Goal: Transaction & Acquisition: Purchase product/service

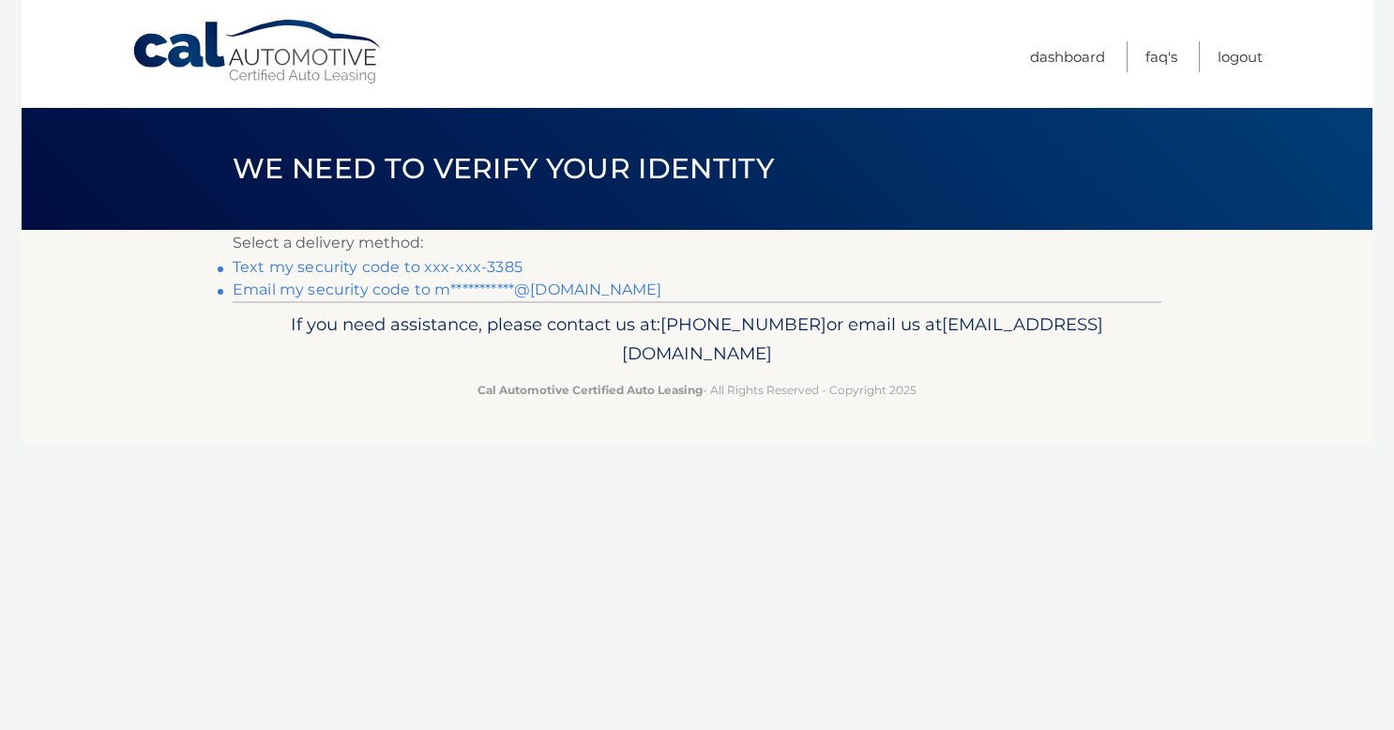
click at [491, 270] on link "Text my security code to xxx-xxx-3385" at bounding box center [378, 267] width 290 height 18
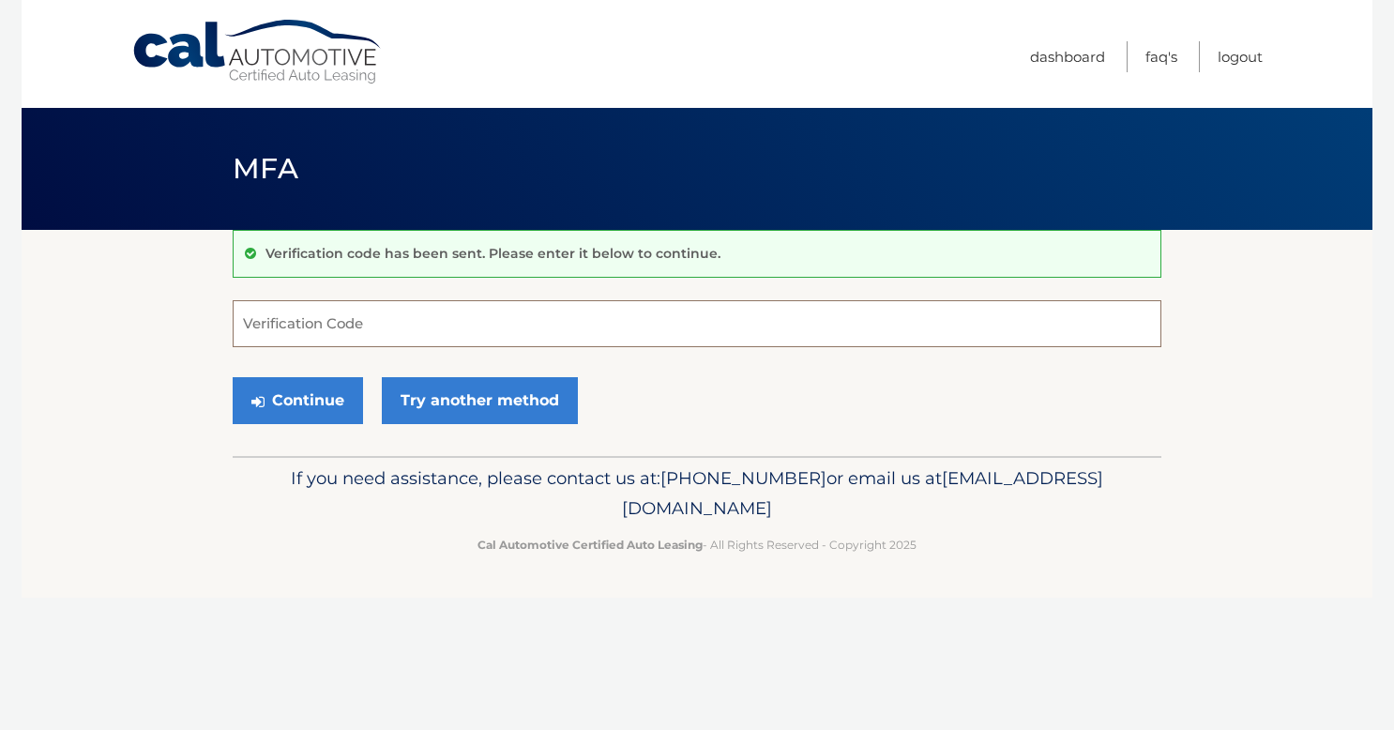
click at [481, 336] on input "Verification Code" at bounding box center [697, 323] width 929 height 47
type input "979989"
click at [336, 391] on button "Continue" at bounding box center [298, 400] width 130 height 47
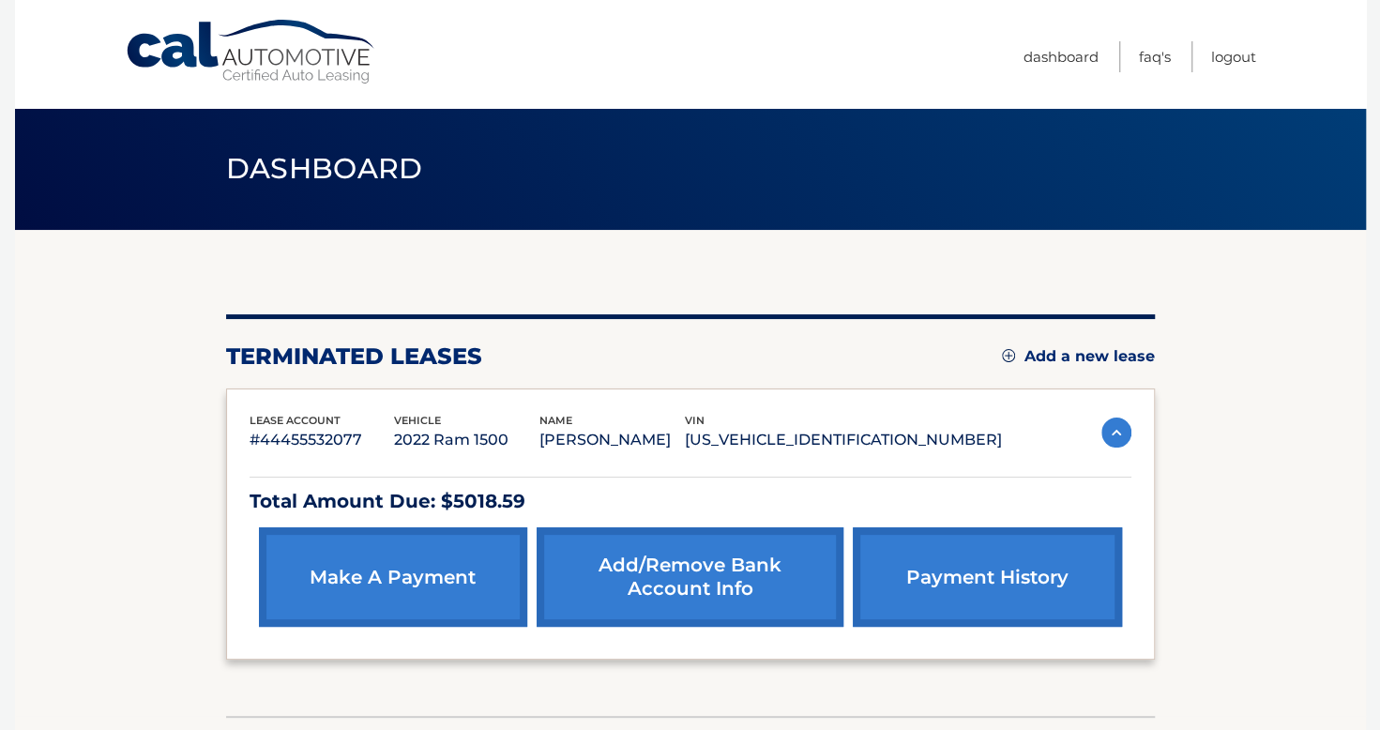
click at [419, 560] on link "make a payment" at bounding box center [393, 576] width 268 height 99
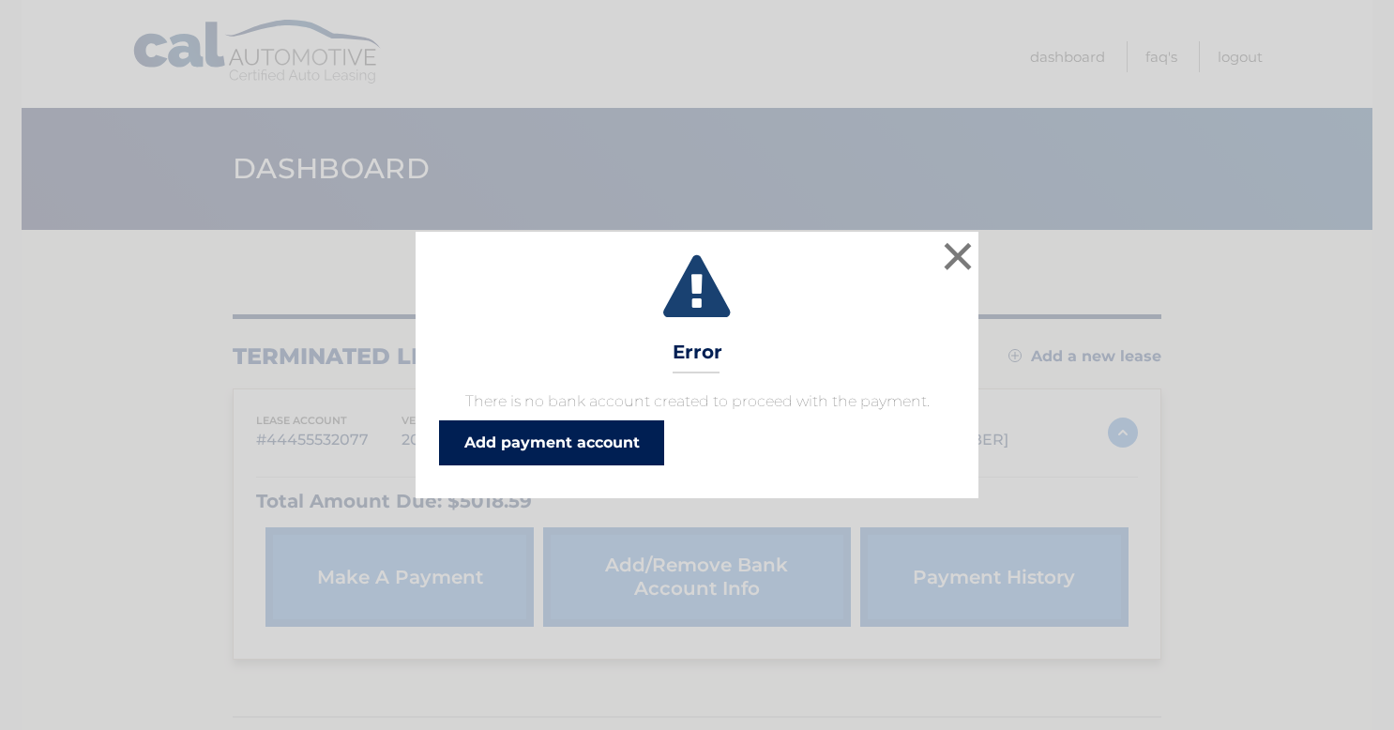
click at [628, 444] on link "Add payment account" at bounding box center [551, 442] width 225 height 45
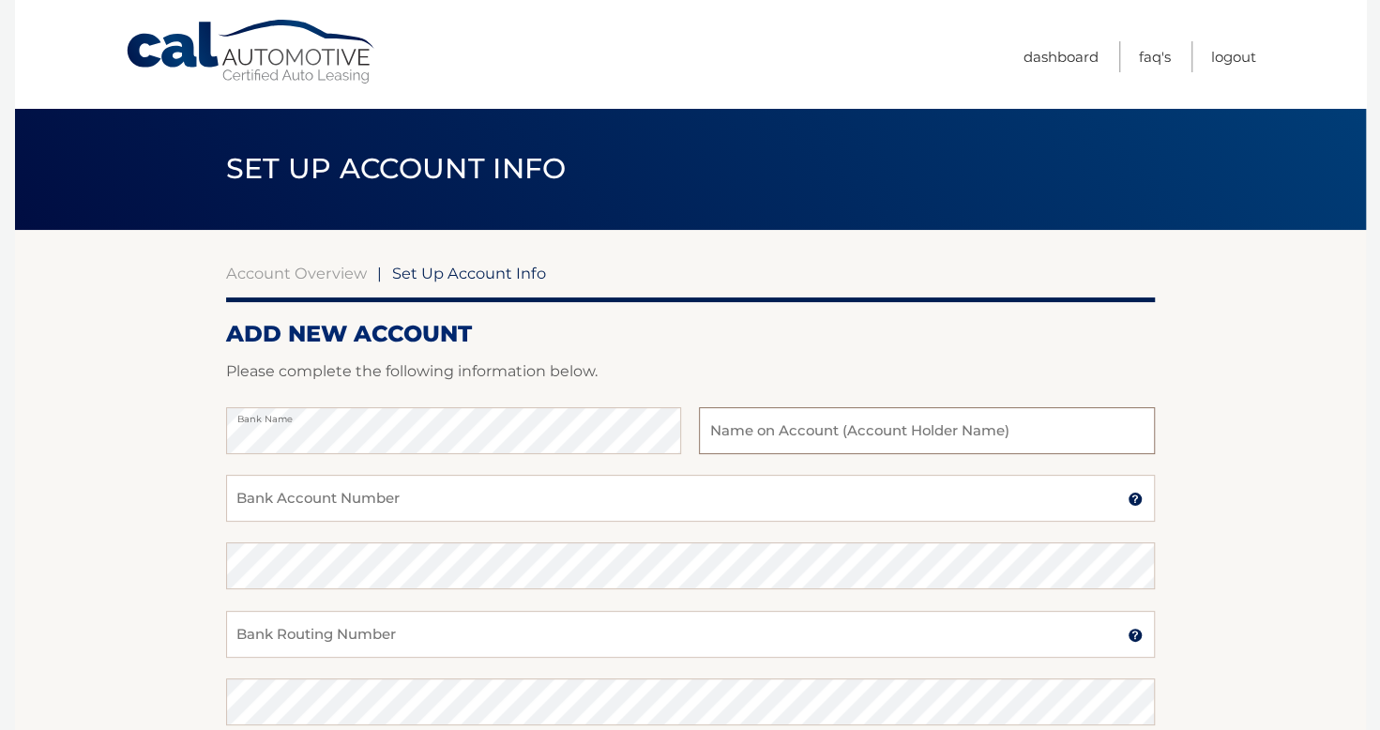
click at [747, 435] on input "text" at bounding box center [926, 430] width 455 height 47
type input "[PERSON_NAME]"
click at [642, 505] on input "Bank Account Number" at bounding box center [690, 498] width 929 height 47
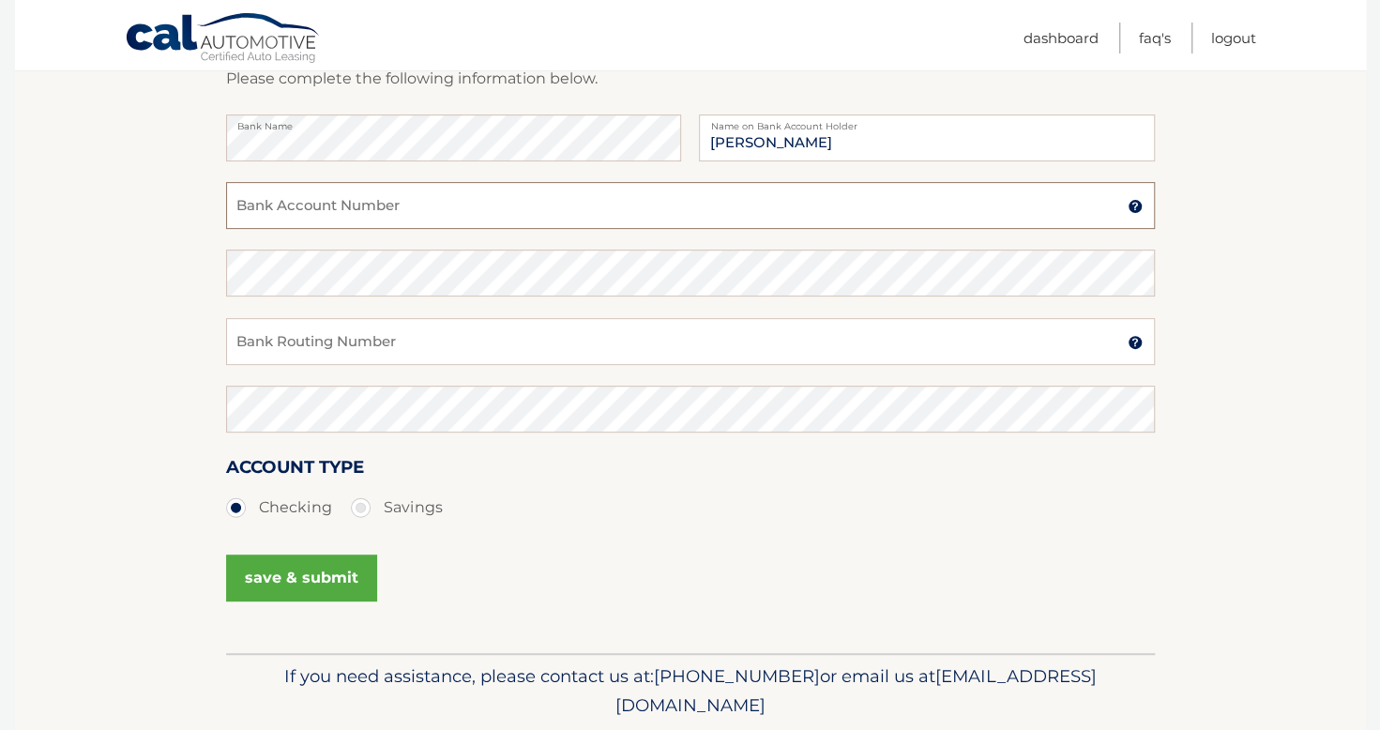
scroll to position [201, 0]
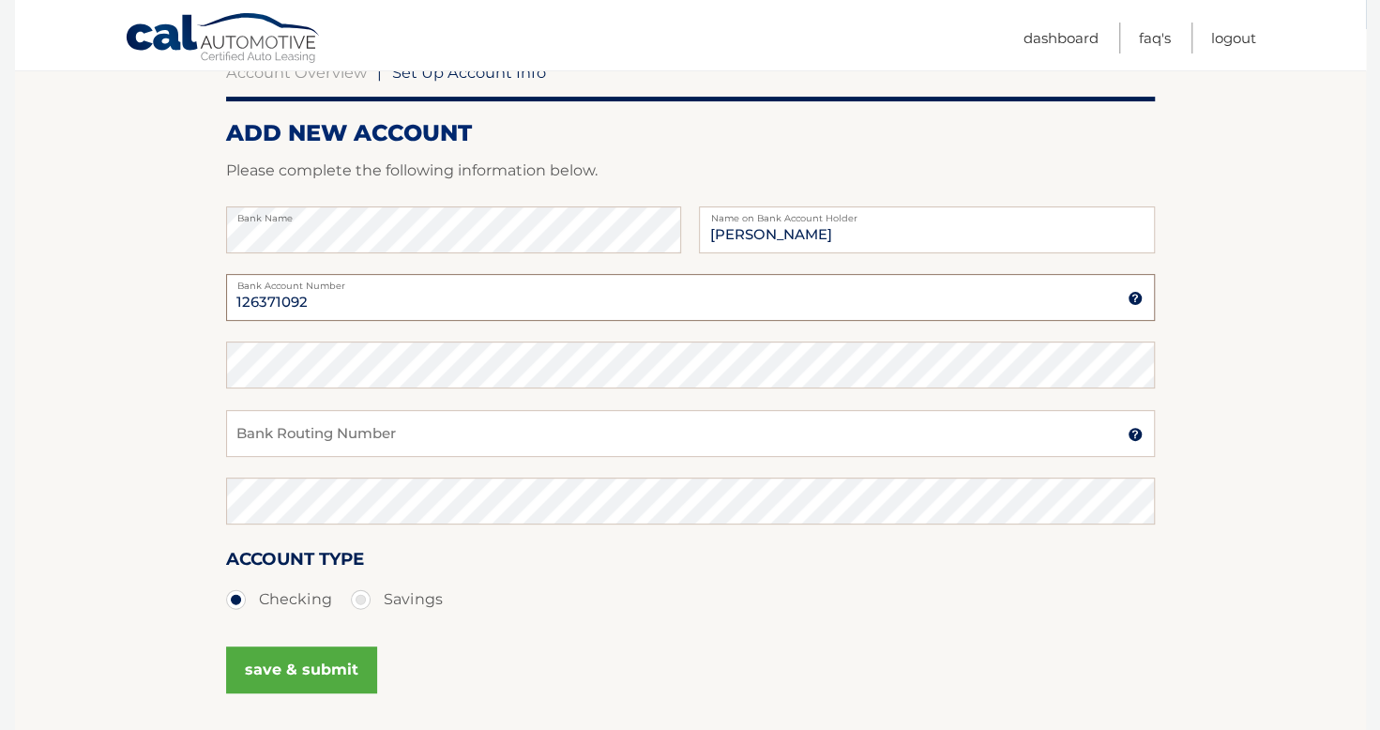
type input "126371092"
click at [570, 435] on input "Bank Routing Number" at bounding box center [690, 433] width 929 height 47
type input "267084131"
click at [338, 657] on button "save & submit" at bounding box center [301, 670] width 151 height 47
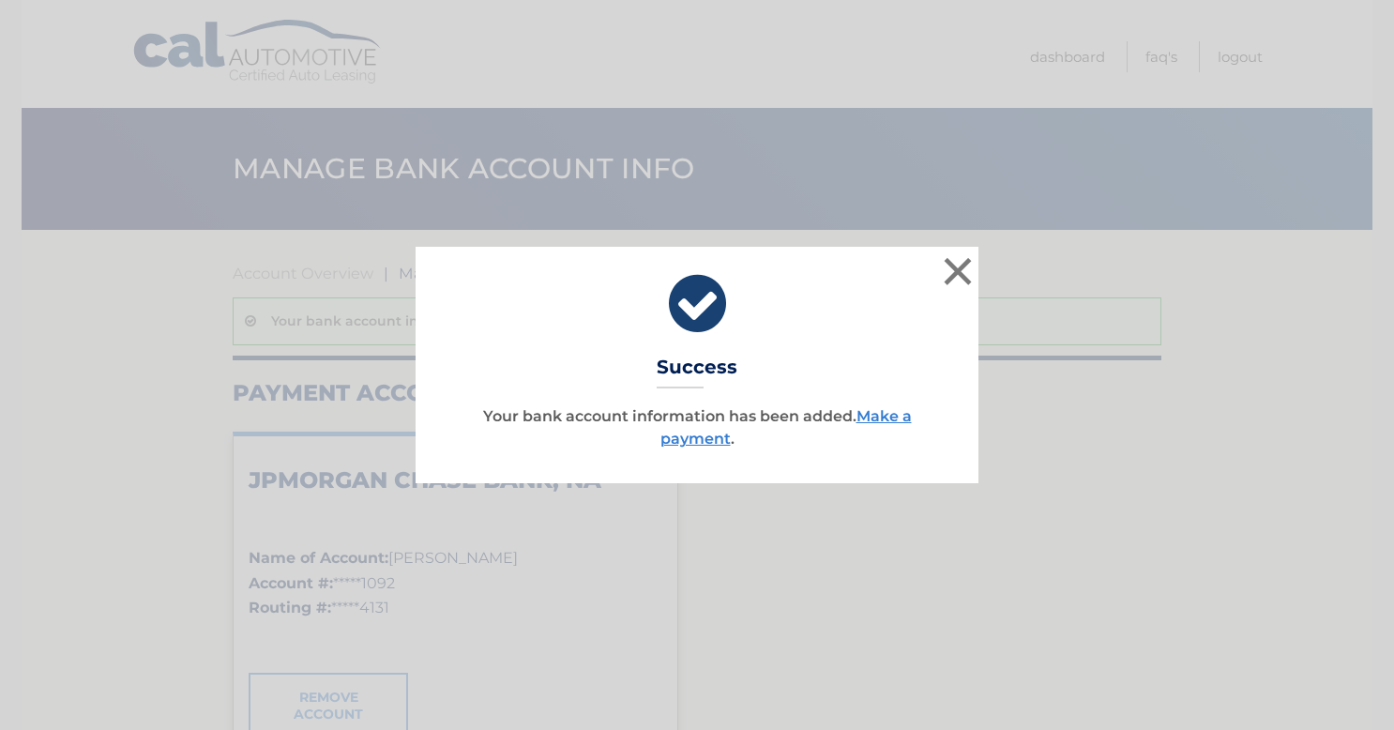
click at [890, 430] on p "Your bank account information has been added. Make a payment ." at bounding box center [697, 427] width 516 height 45
click at [890, 413] on link "Make a payment" at bounding box center [786, 427] width 251 height 40
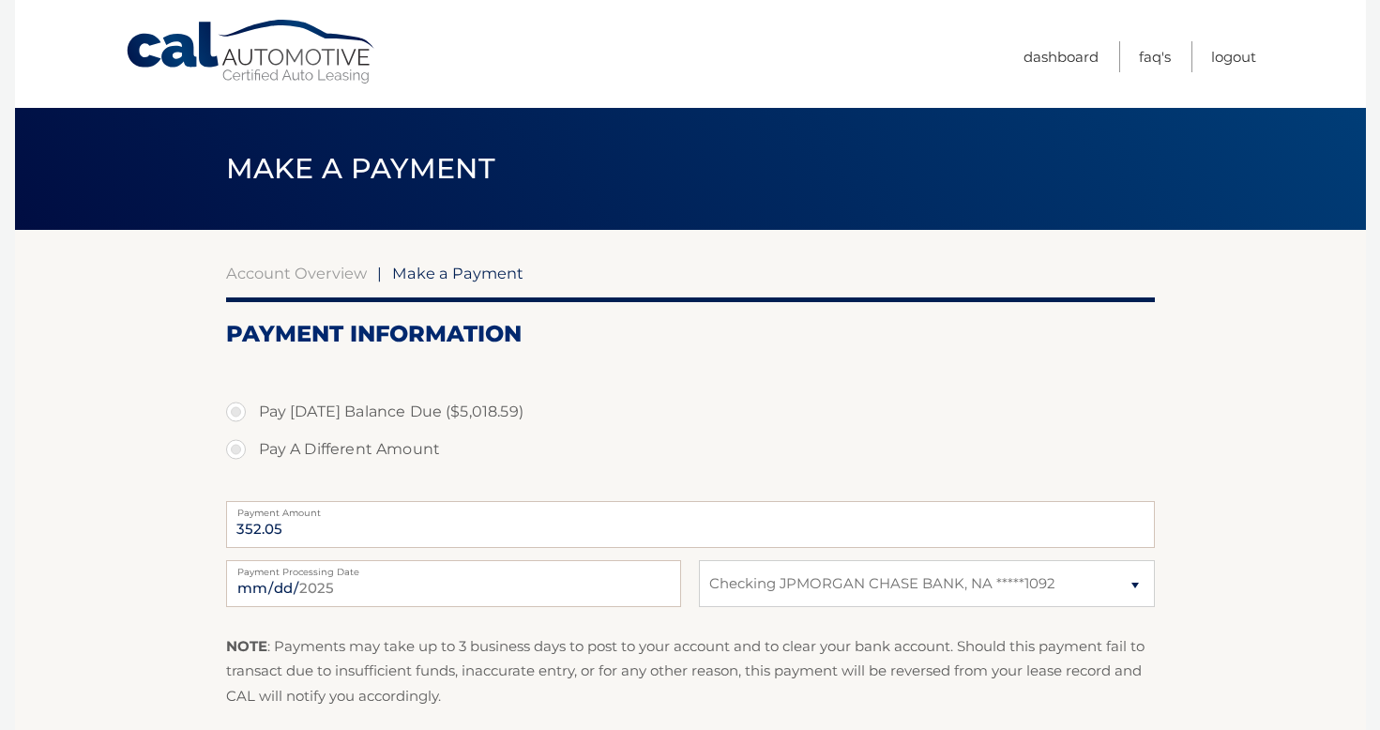
select select "ZWViMTQ1YTktMzYxNi00YjQ1LTg3YTYtNzZjZDBjOTRhN2U1"
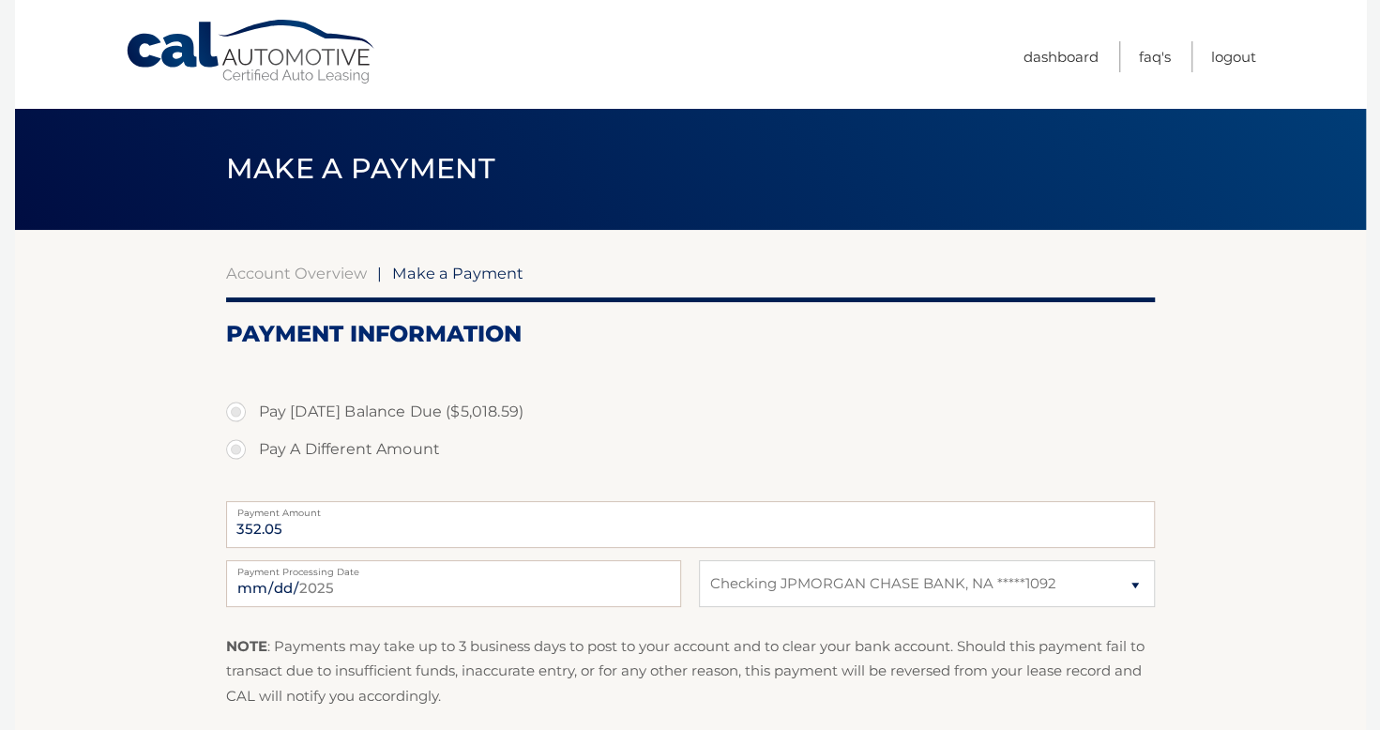
click at [231, 412] on label "Pay [DATE] Balance Due ($5,018.59)" at bounding box center [690, 412] width 929 height 38
click at [234, 412] on input "Pay [DATE] Balance Due ($5,018.59)" at bounding box center [243, 408] width 19 height 30
radio input "true"
type input "5018.59"
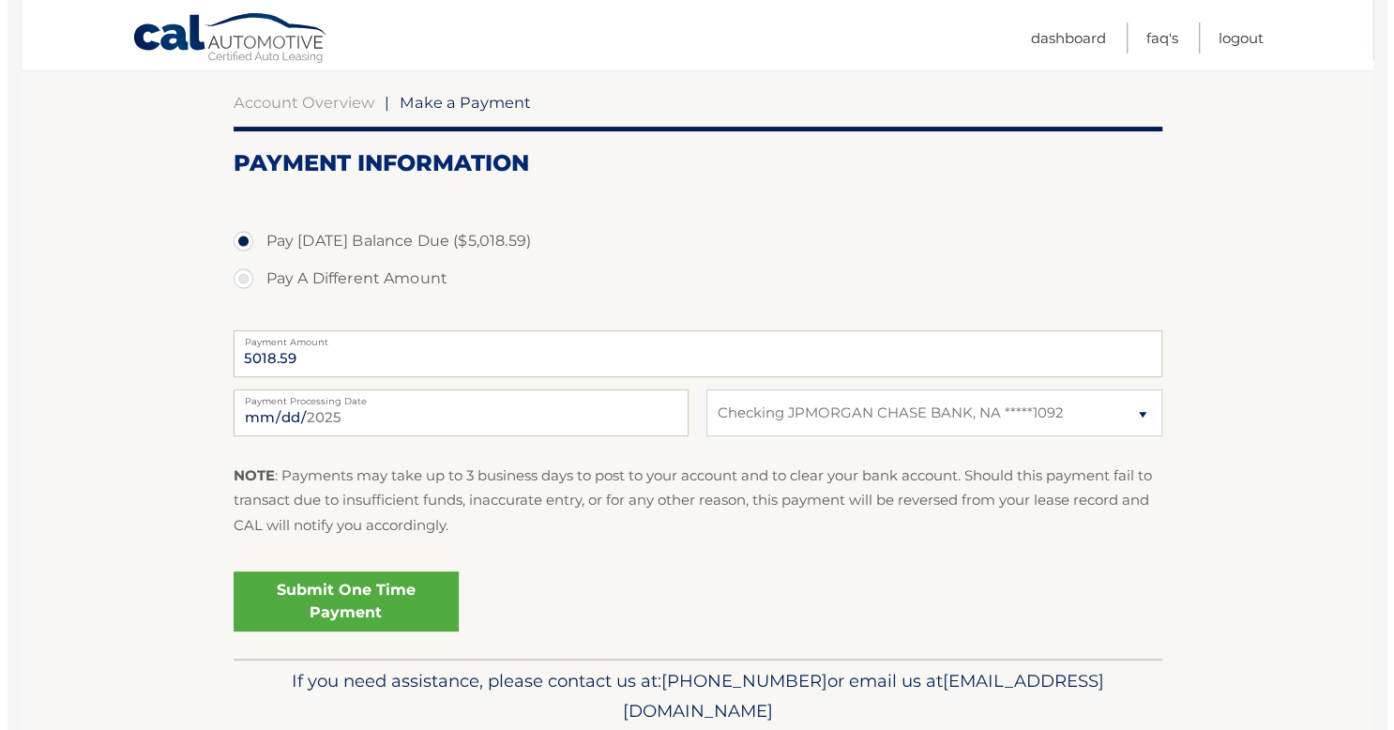
scroll to position [176, 0]
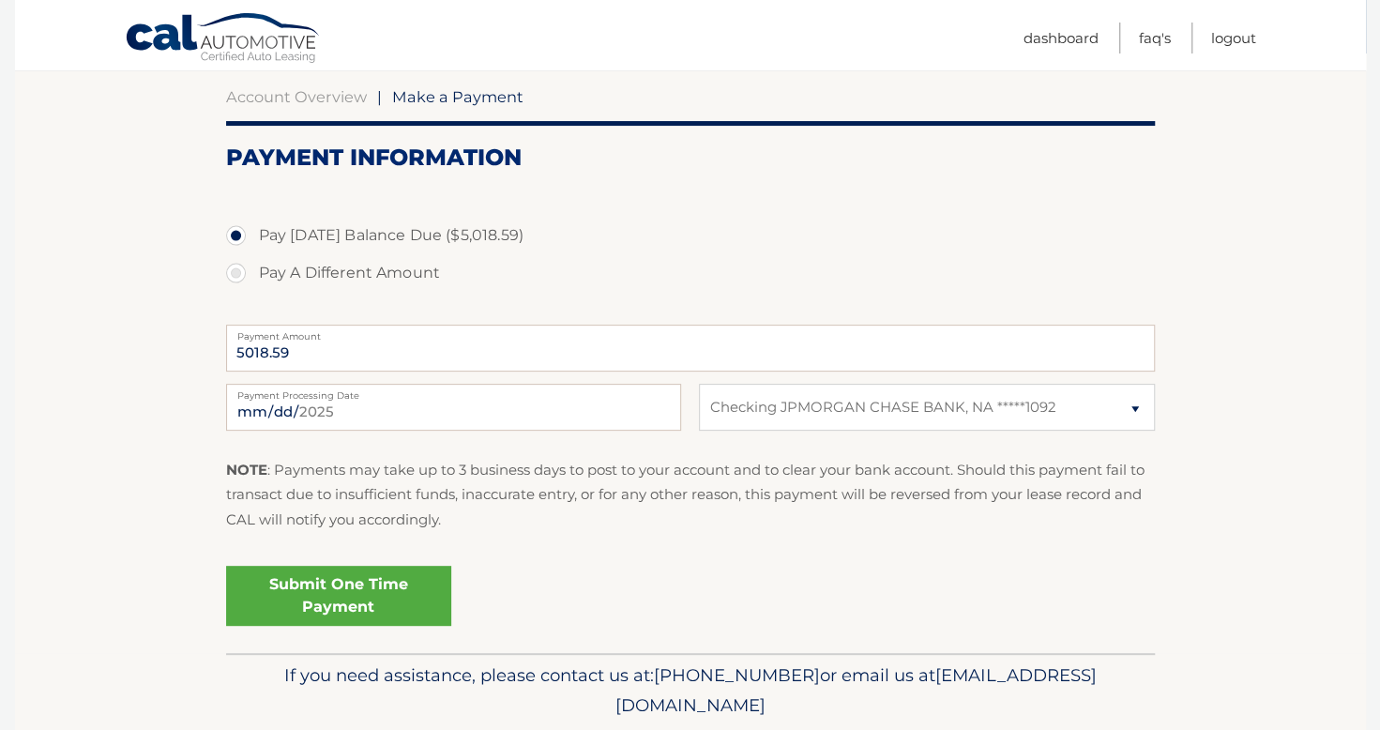
click at [354, 595] on link "Submit One Time Payment" at bounding box center [338, 596] width 225 height 60
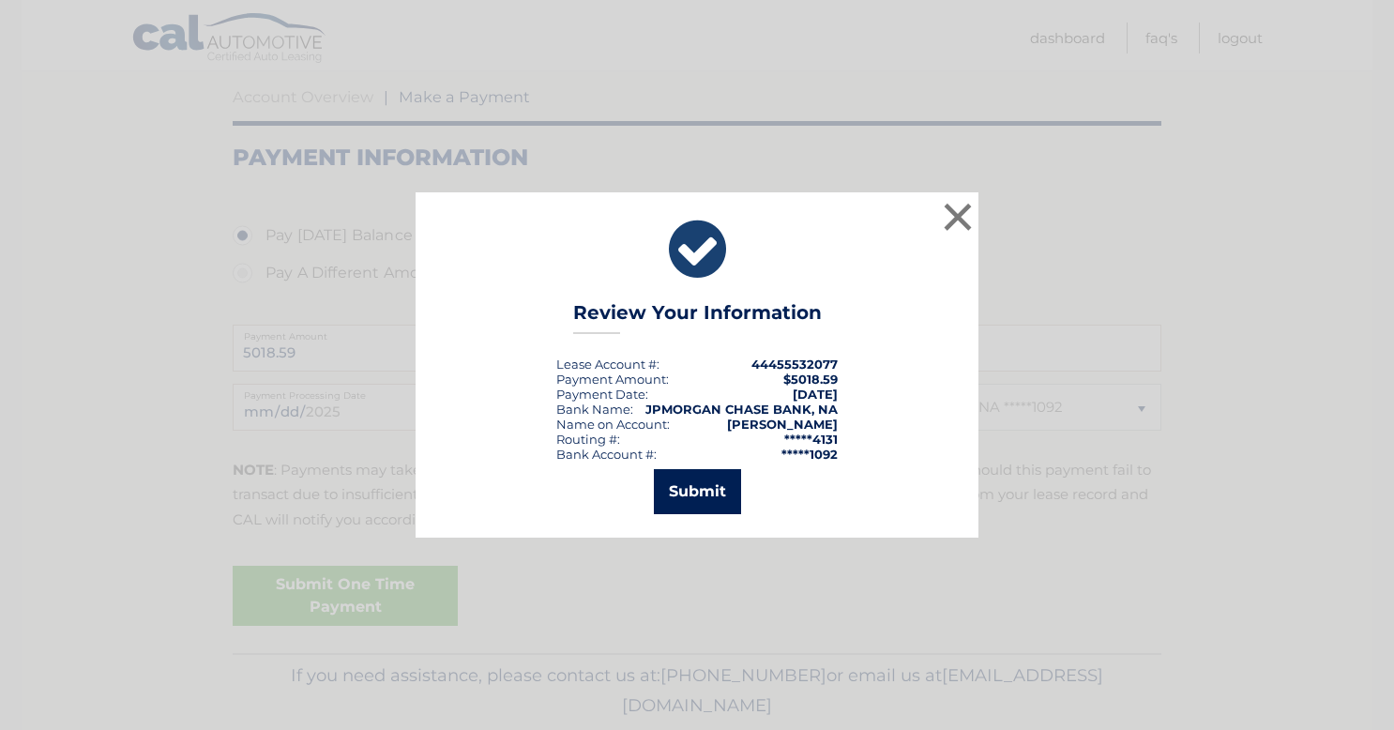
click at [709, 496] on button "Submit" at bounding box center [697, 491] width 87 height 45
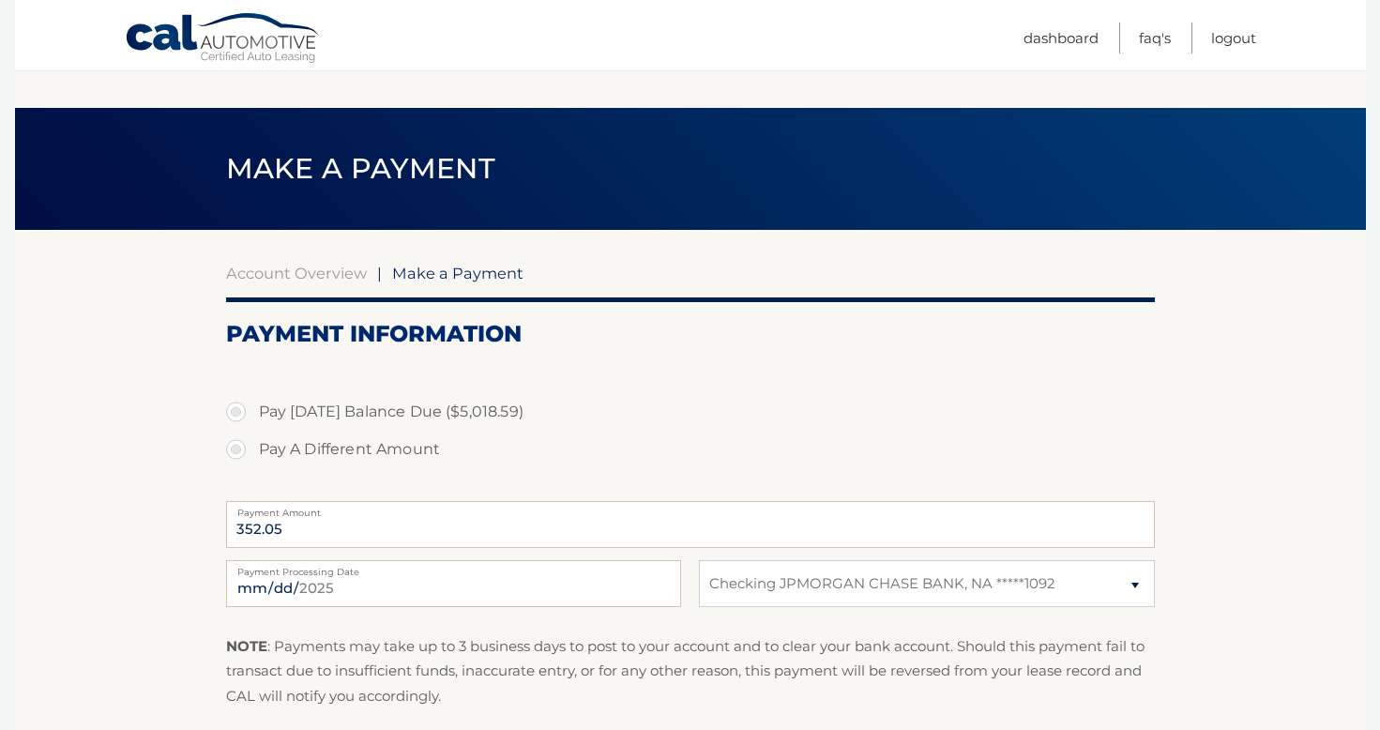
select select "ZWViMTQ1YTktMzYxNi00YjQ1LTg3YTYtNzZjZDBjOTRhN2U1"
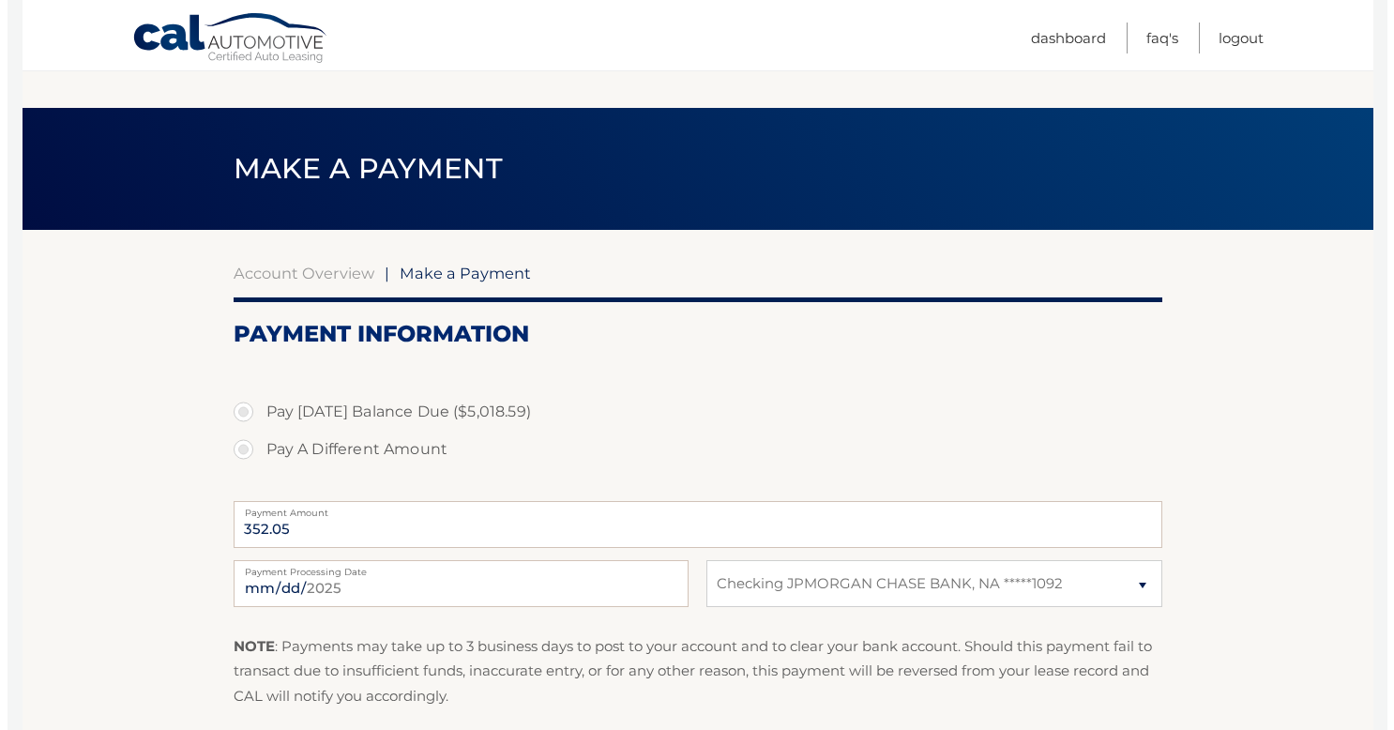
scroll to position [174, 0]
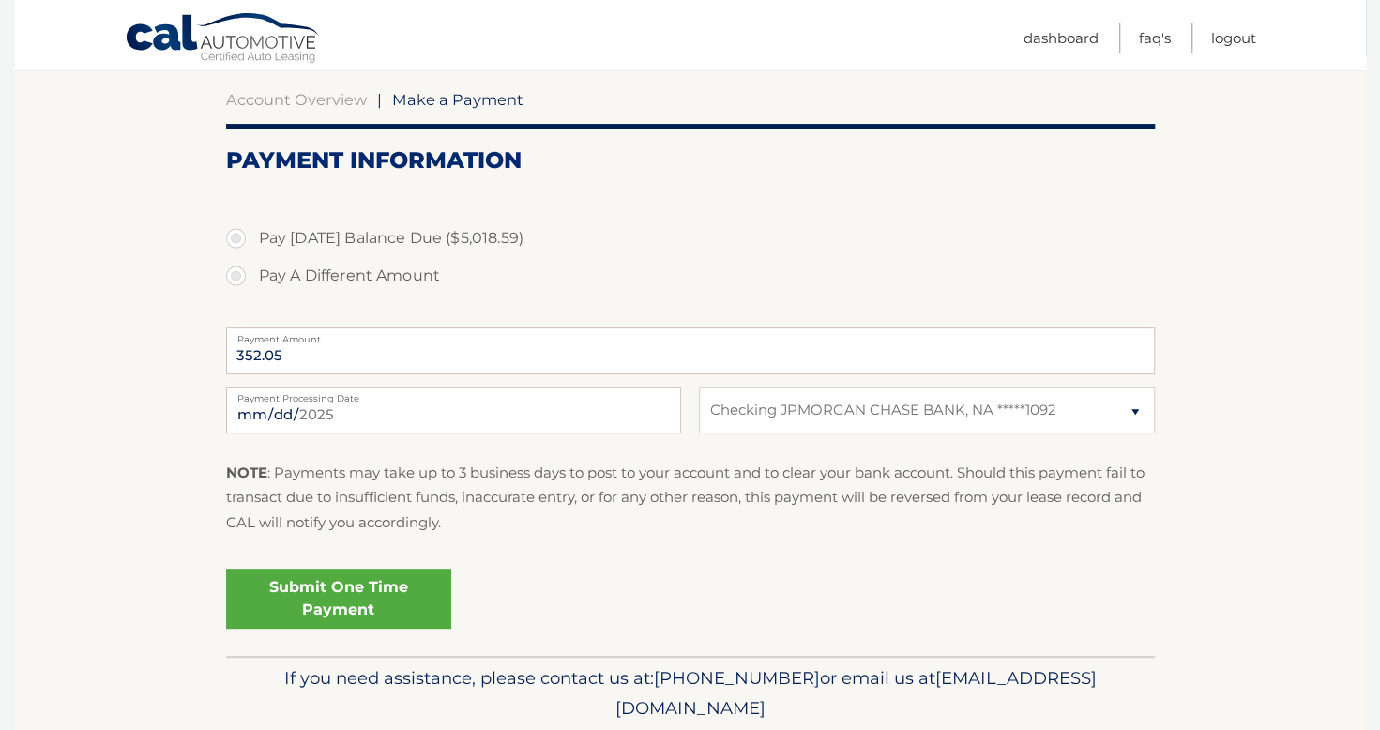
click at [236, 236] on label "Pay Today's Balance Due ($5,018.59)" at bounding box center [690, 239] width 929 height 38
click at [236, 236] on input "Pay Today's Balance Due ($5,018.59)" at bounding box center [243, 235] width 19 height 30
radio input "true"
type input "5018.59"
drag, startPoint x: 839, startPoint y: 415, endPoint x: 776, endPoint y: 280, distance: 149.0
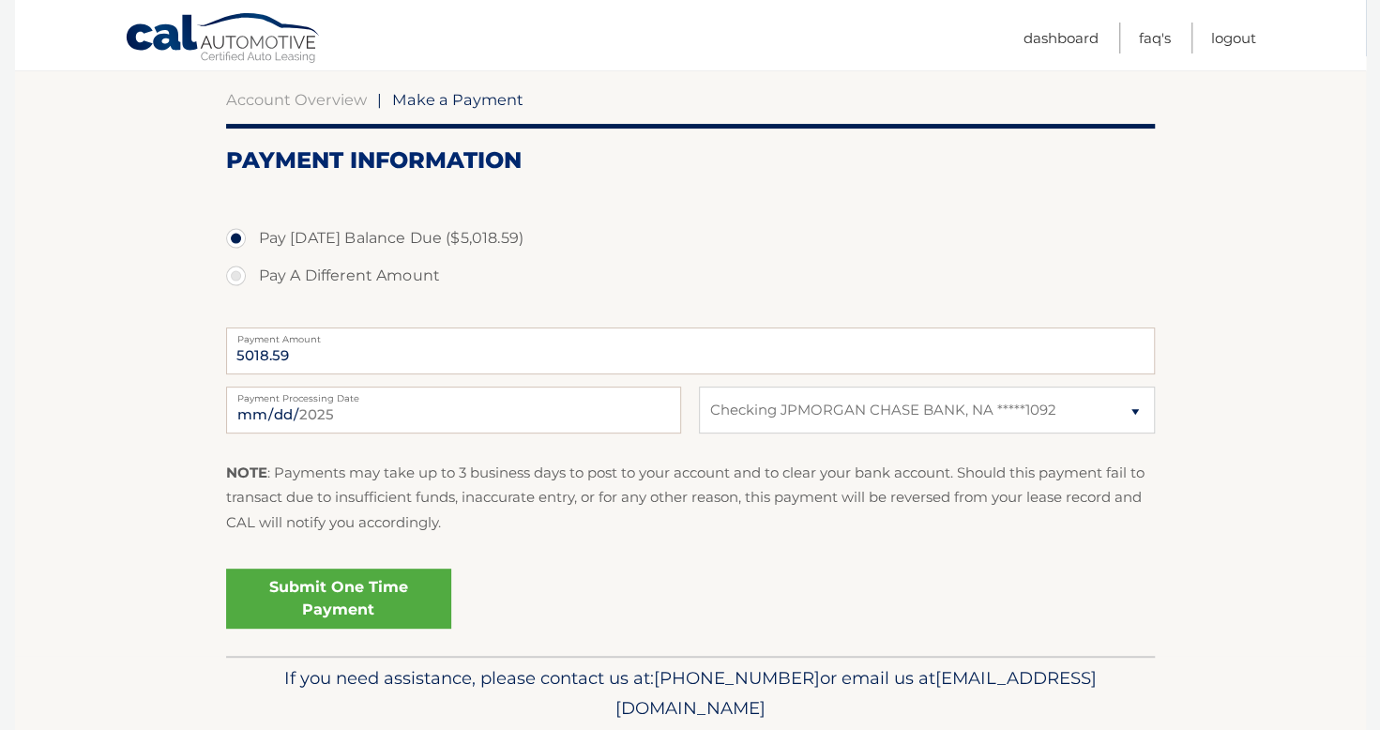
click at [776, 280] on label "Pay A Different Amount" at bounding box center [690, 276] width 929 height 38
click at [252, 280] on input "Pay A Different Amount" at bounding box center [243, 272] width 19 height 30
radio input "true"
click at [403, 231] on label "Pay [DATE] Balance Due ($5,018.59)" at bounding box center [690, 239] width 929 height 38
click at [252, 231] on input "Pay [DATE] Balance Due ($5,018.59)" at bounding box center [243, 235] width 19 height 30
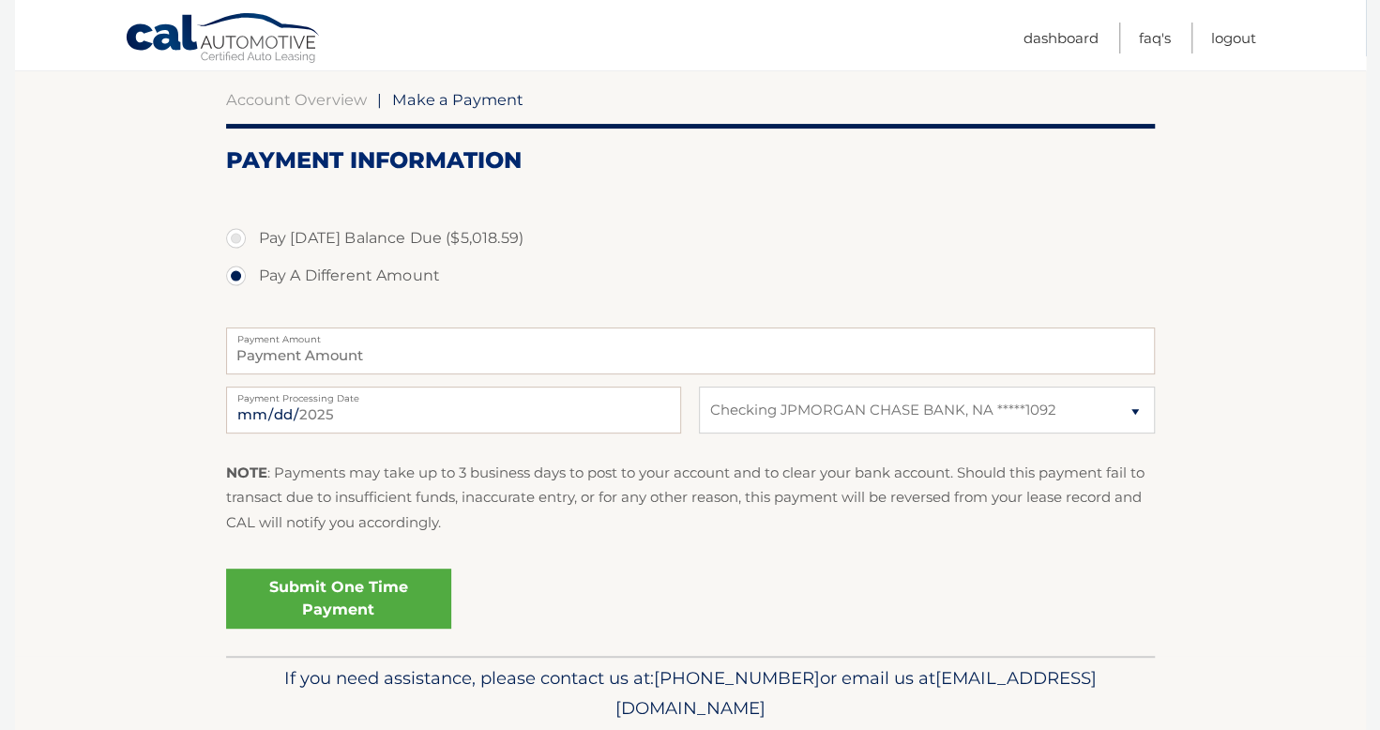
radio input "true"
type input "5018.59"
click at [330, 599] on link "Submit One Time Payment" at bounding box center [338, 599] width 225 height 60
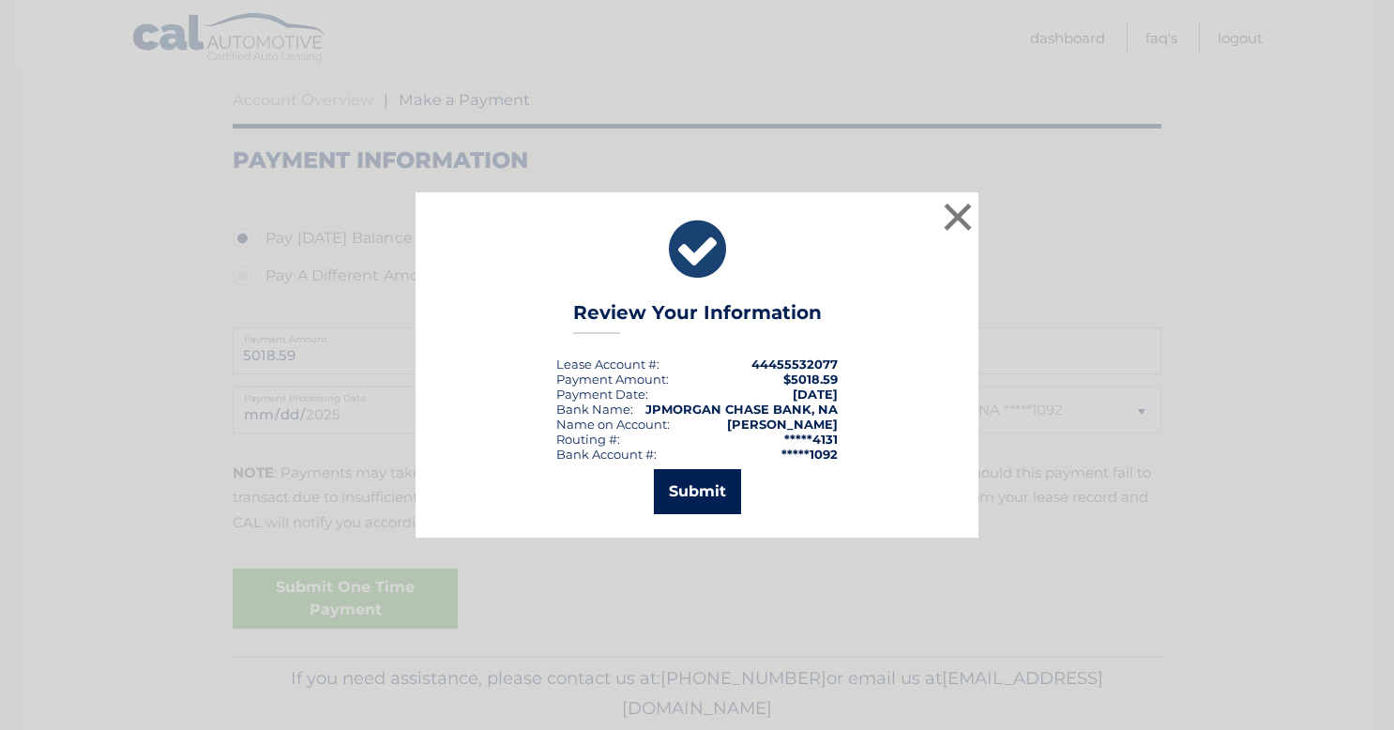
click at [715, 491] on button "Submit" at bounding box center [697, 491] width 87 height 45
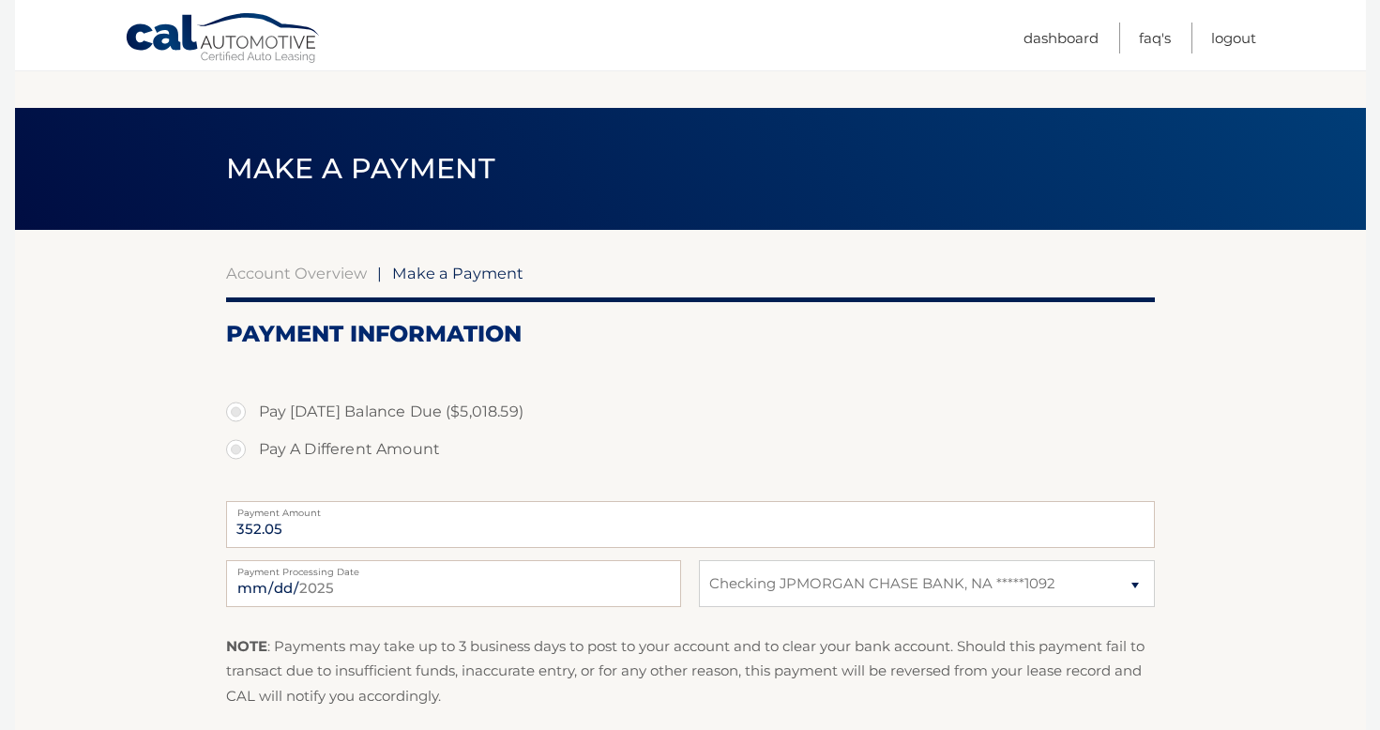
select select "ZWViMTQ1YTktMzYxNi00YjQ1LTg3YTYtNzZjZDBjOTRhN2U1"
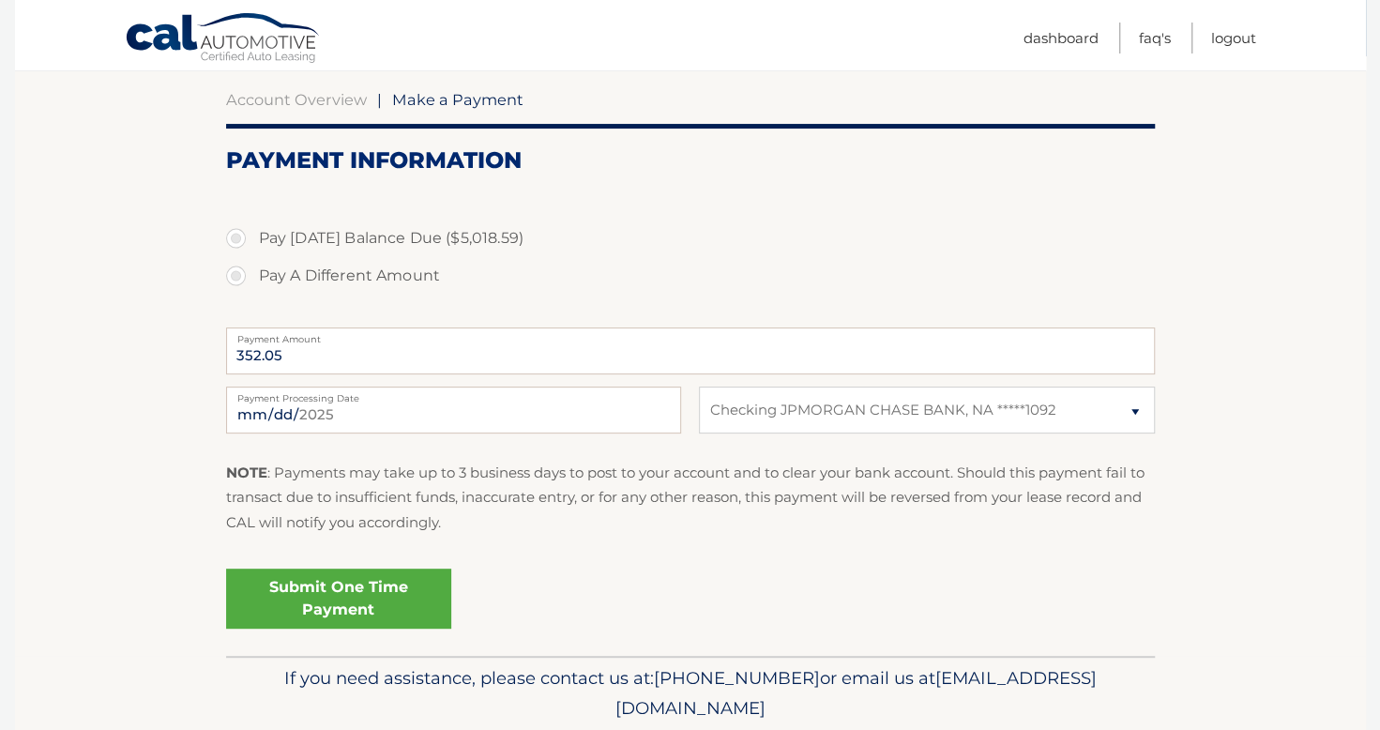
click at [184, 36] on link "Cal Automotive" at bounding box center [223, 39] width 197 height 54
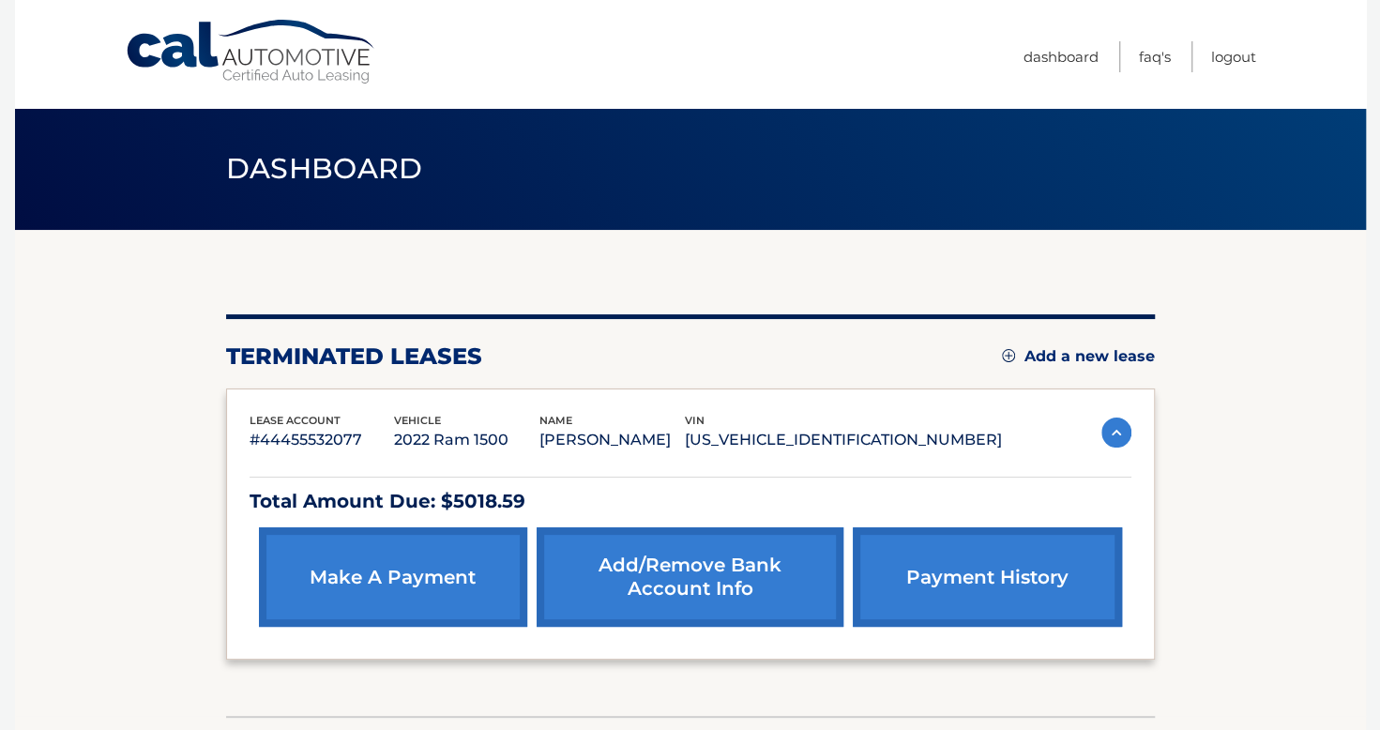
click at [445, 562] on link "make a payment" at bounding box center [393, 576] width 268 height 99
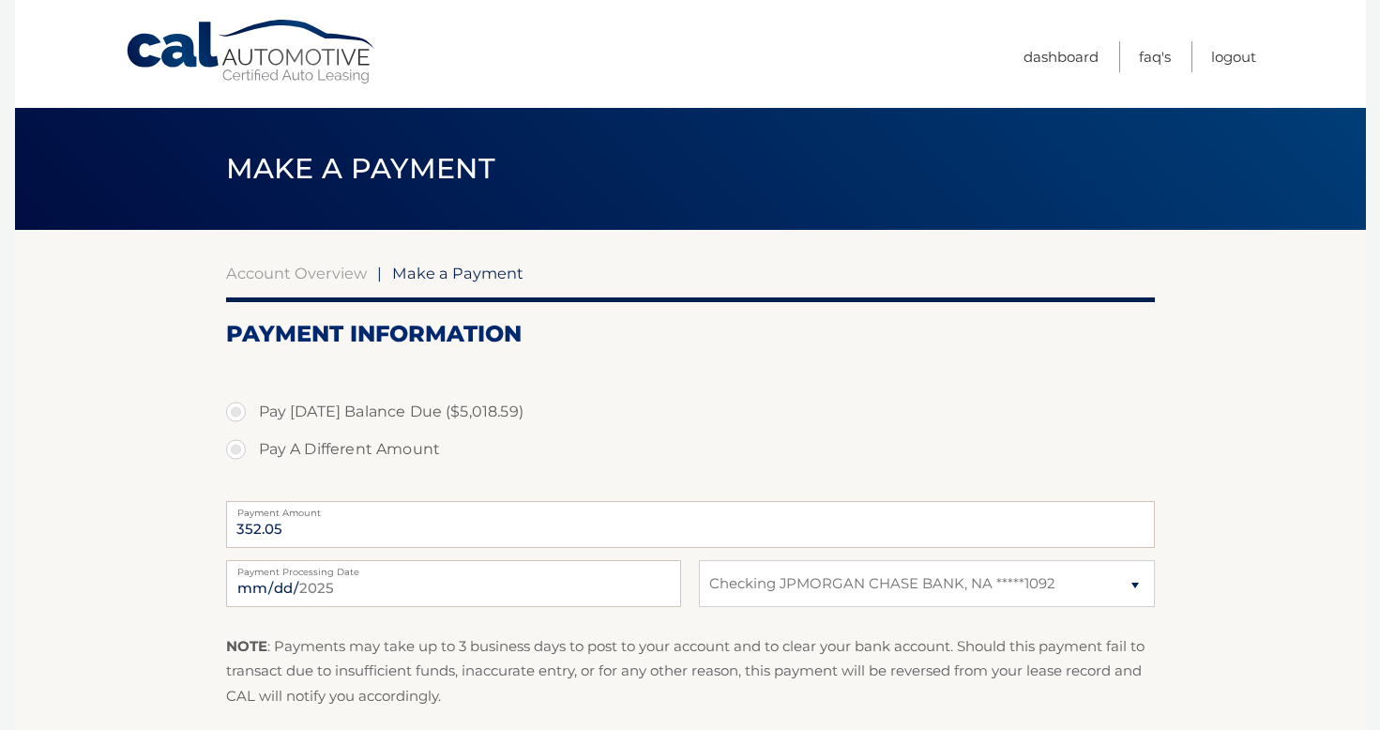
select select "ZWViMTQ1YTktMzYxNi00YjQ1LTg3YTYtNzZjZDBjOTRhN2U1"
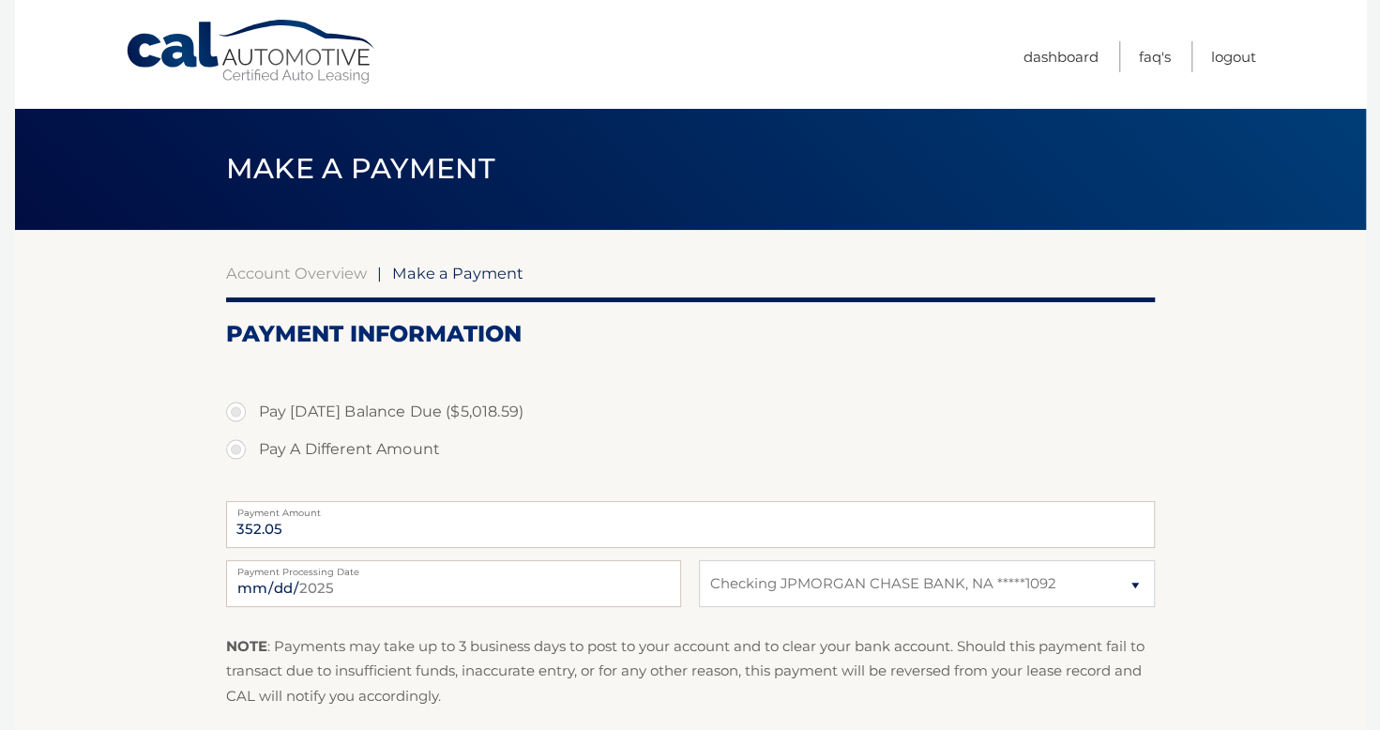
click at [370, 405] on label "Pay [DATE] Balance Due ($5,018.59)" at bounding box center [690, 412] width 929 height 38
click at [252, 405] on input "Pay Today's Balance Due ($5,018.59)" at bounding box center [243, 408] width 19 height 30
radio input "true"
type input "5018.59"
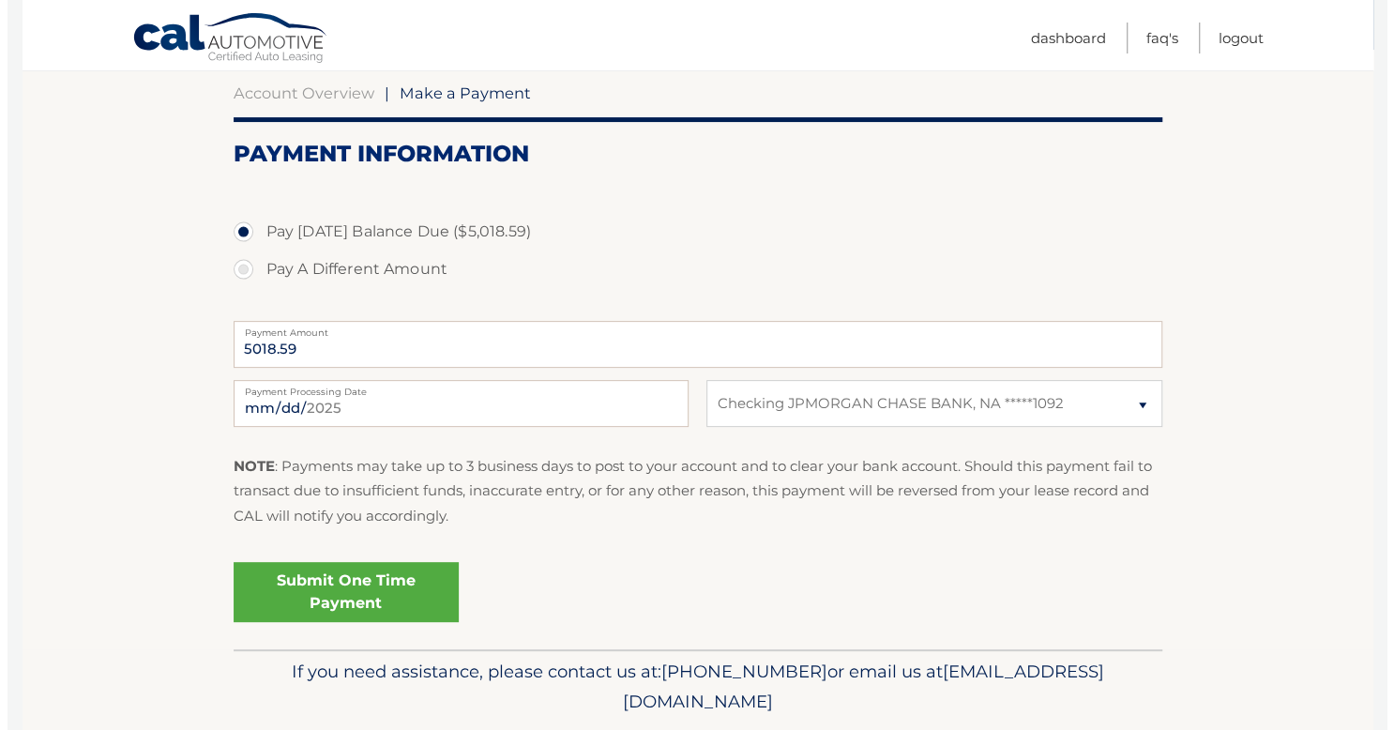
scroll to position [241, 0]
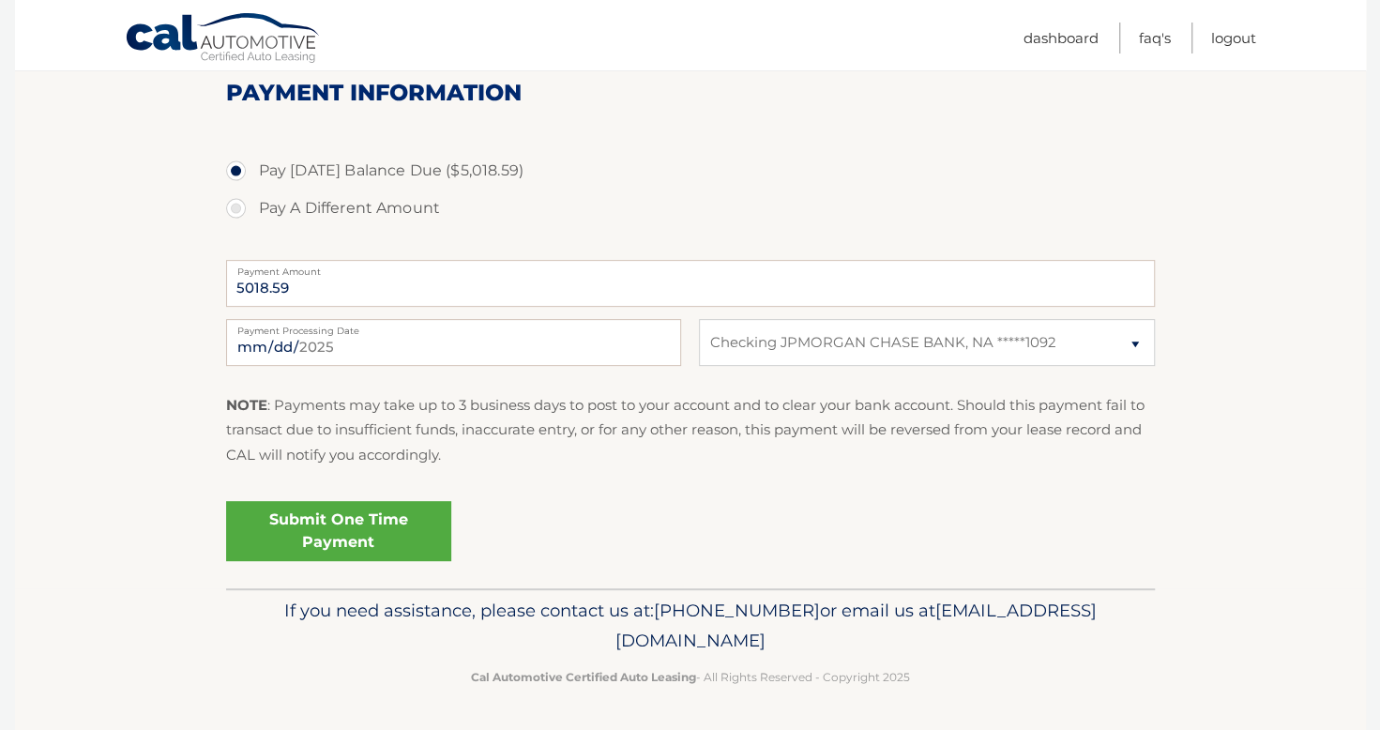
click at [334, 509] on link "Submit One Time Payment" at bounding box center [338, 531] width 225 height 60
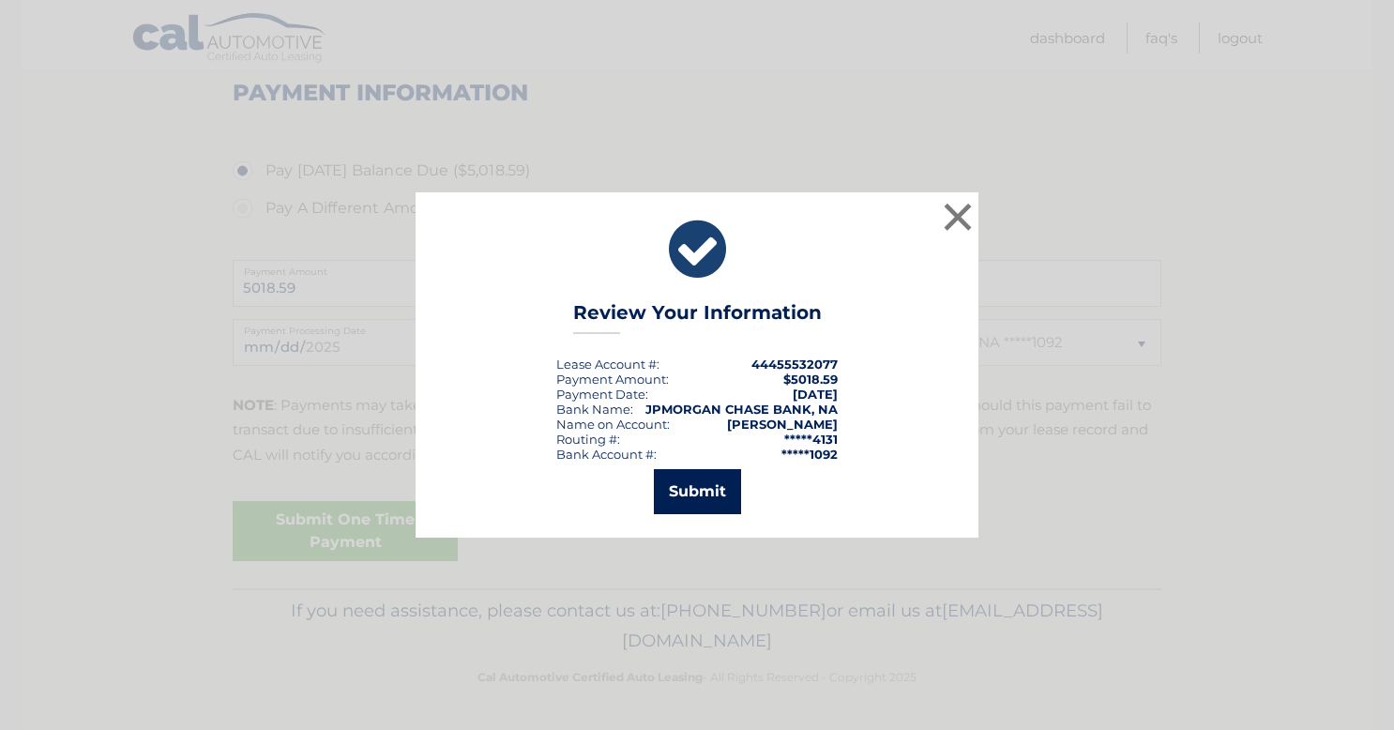
click at [724, 482] on button "Submit" at bounding box center [697, 491] width 87 height 45
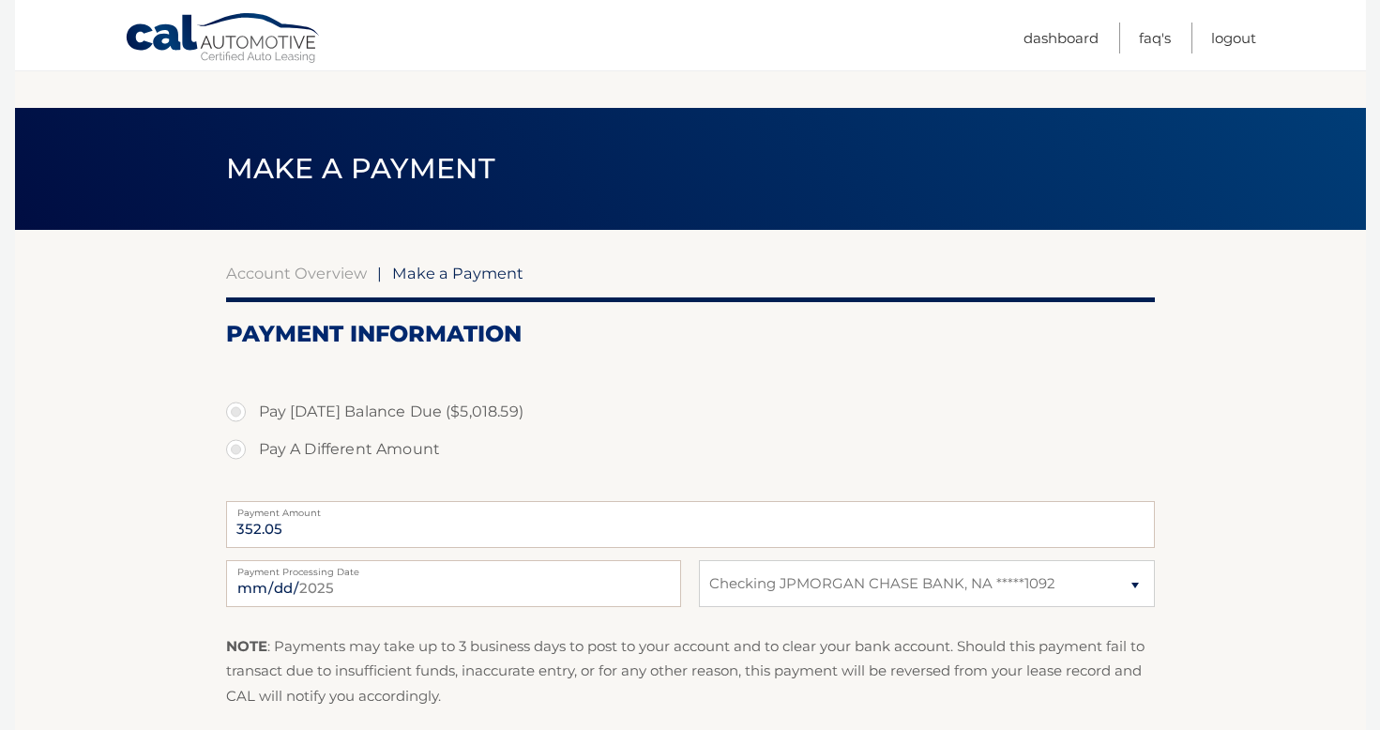
select select "ZWViMTQ1YTktMzYxNi00YjQ1LTg3YTYtNzZjZDBjOTRhN2U1"
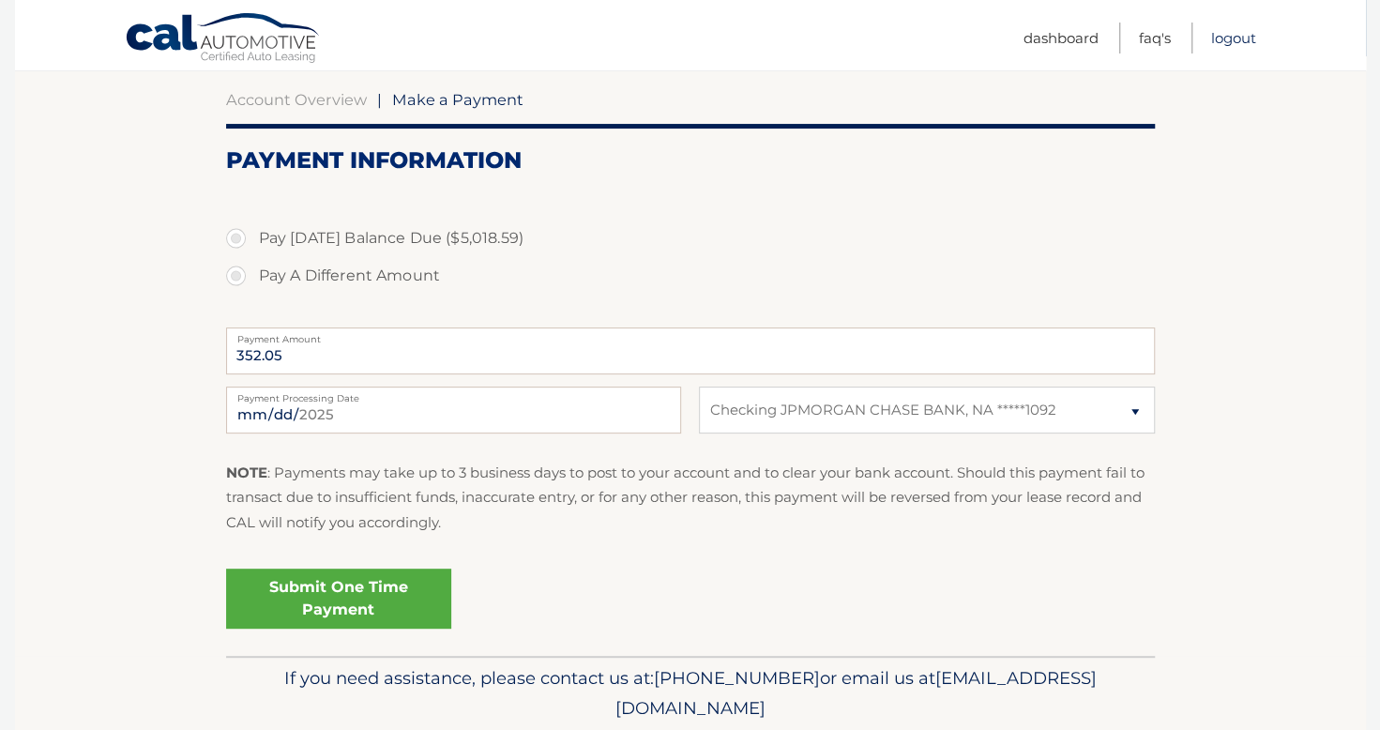
click at [1224, 33] on link "Logout" at bounding box center [1233, 38] width 45 height 31
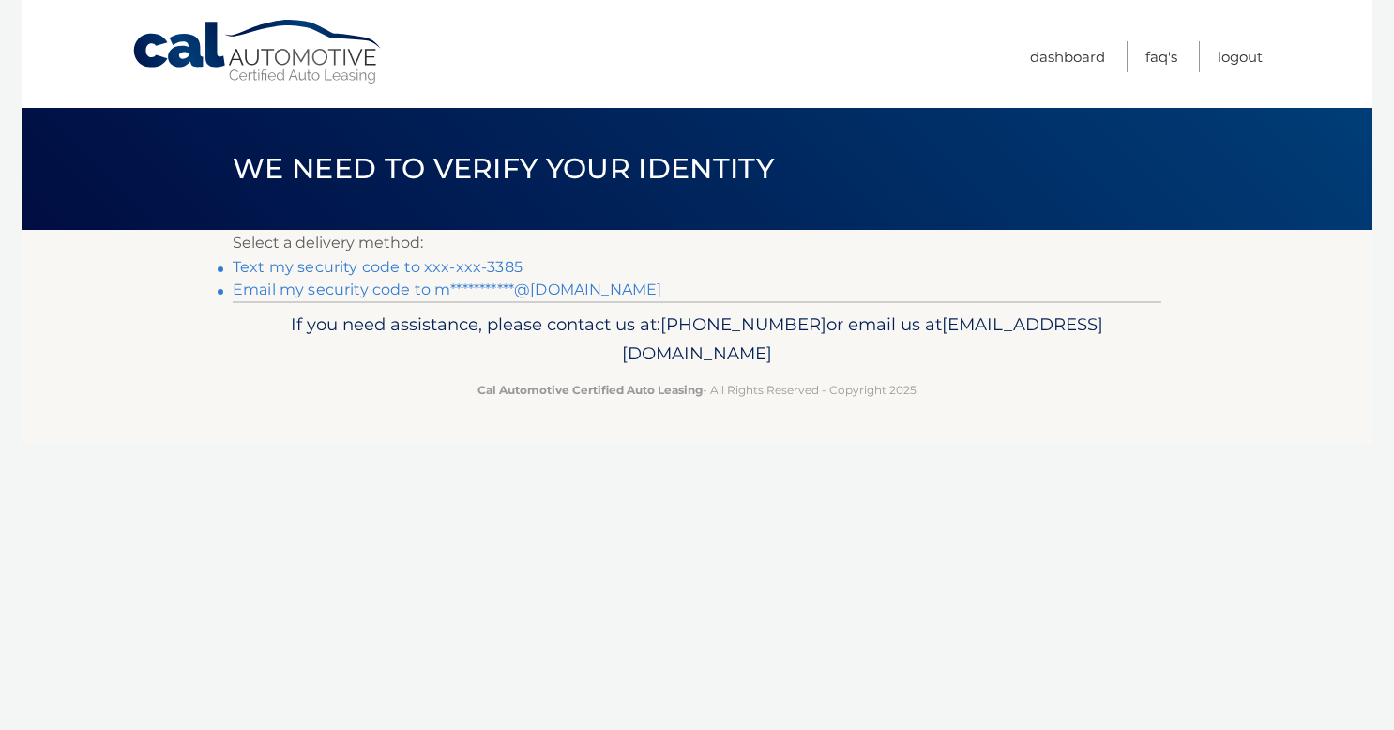
click at [365, 268] on link "Text my security code to xxx-xxx-3385" at bounding box center [378, 267] width 290 height 18
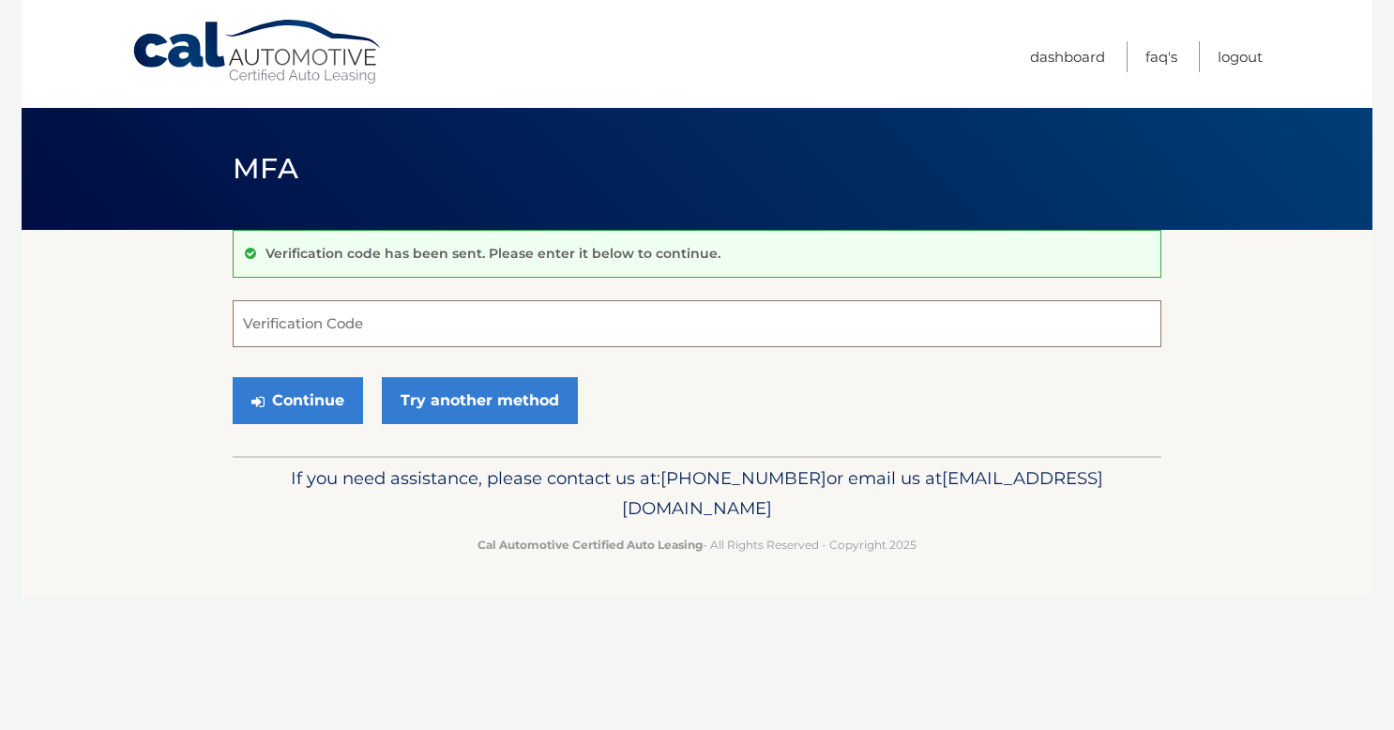
click at [326, 337] on input "Verification Code" at bounding box center [697, 323] width 929 height 47
type input "948518"
click at [312, 394] on button "Continue" at bounding box center [298, 400] width 130 height 47
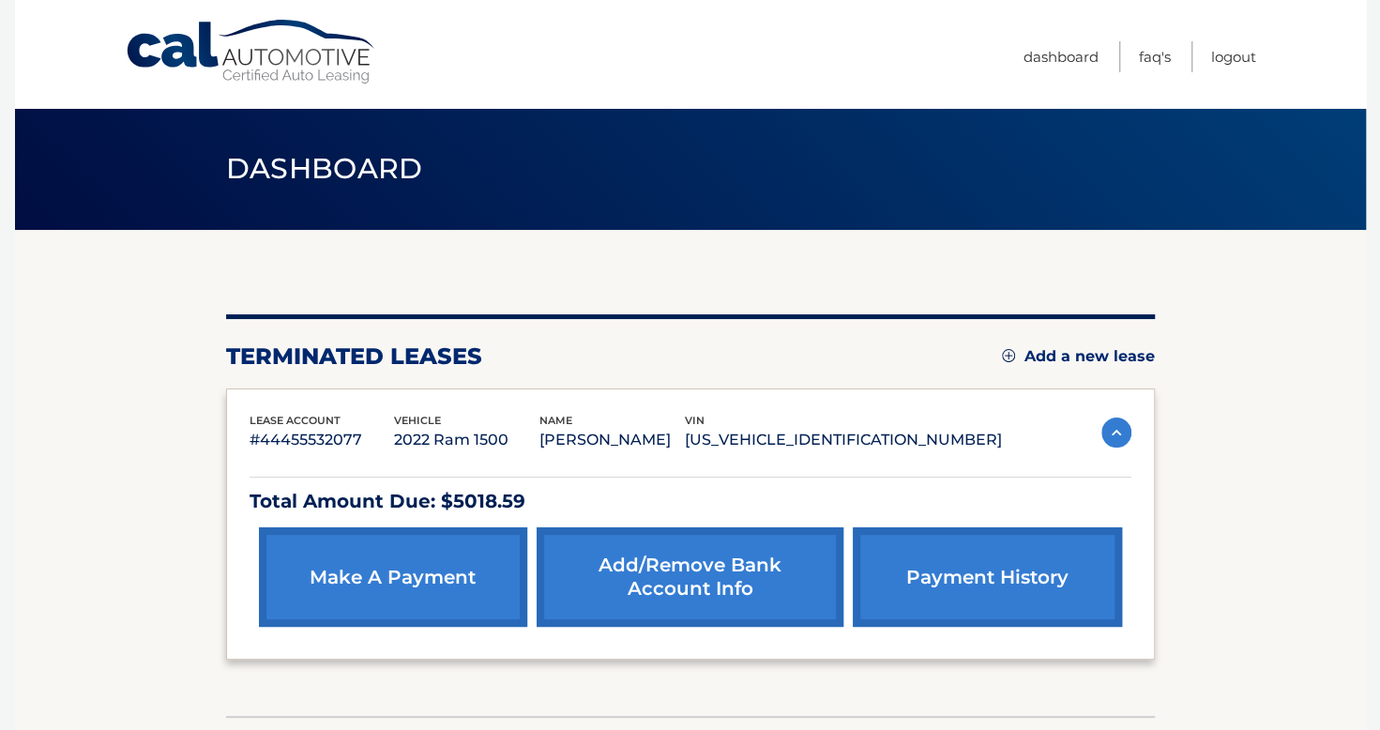
click at [464, 564] on link "make a payment" at bounding box center [393, 576] width 268 height 99
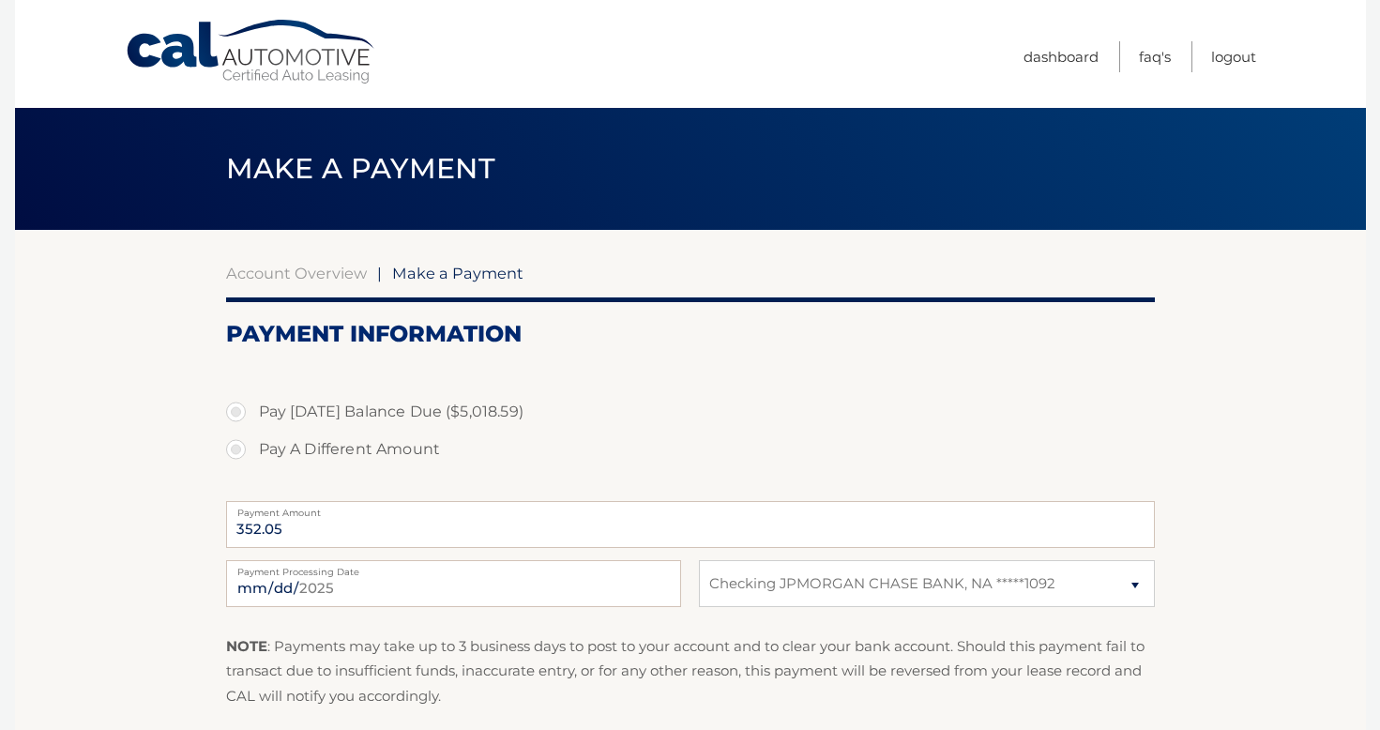
select select "ZWViMTQ1YTktMzYxNi00YjQ1LTg3YTYtNzZjZDBjOTRhN2U1"
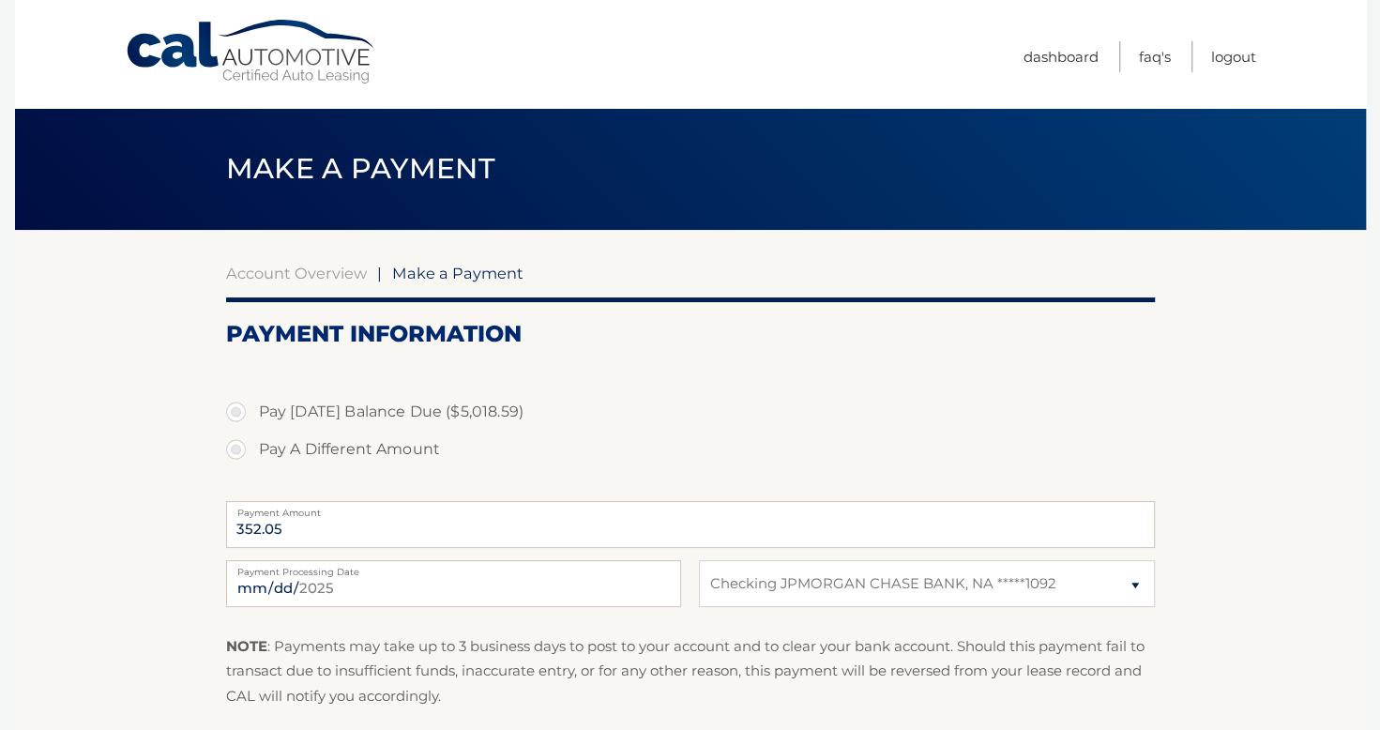
click at [234, 411] on label "Pay [DATE] Balance Due ($5,018.59)" at bounding box center [690, 412] width 929 height 38
click at [234, 411] on input "Pay [DATE] Balance Due ($5,018.59)" at bounding box center [243, 408] width 19 height 30
radio input "true"
type input "5018.59"
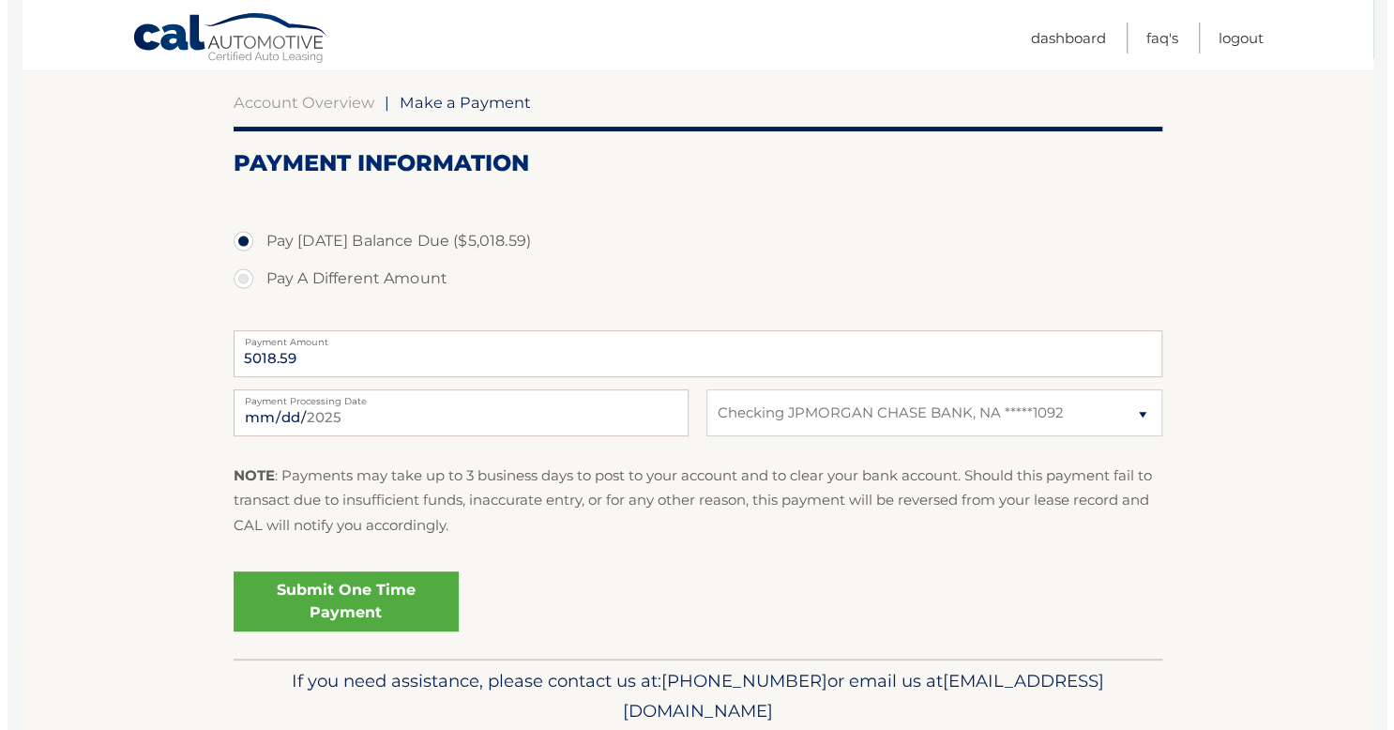
scroll to position [241, 0]
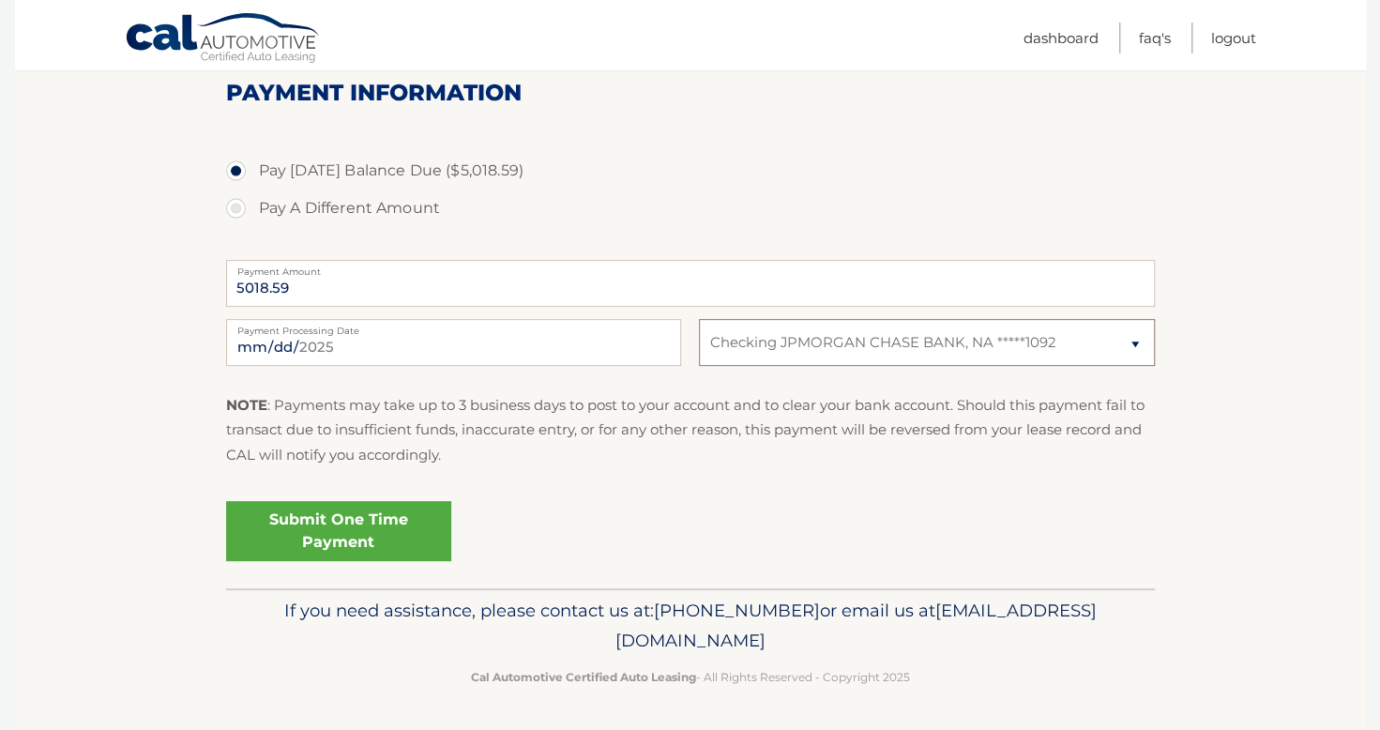
click at [753, 349] on select "Select Bank Account Checking JPMORGAN CHASE BANK, NA *****1092" at bounding box center [926, 342] width 455 height 47
click at [699, 319] on select "Select Bank Account Checking JPMORGAN CHASE BANK, NA *****1092" at bounding box center [926, 342] width 455 height 47
click at [372, 518] on link "Submit One Time Payment" at bounding box center [338, 531] width 225 height 60
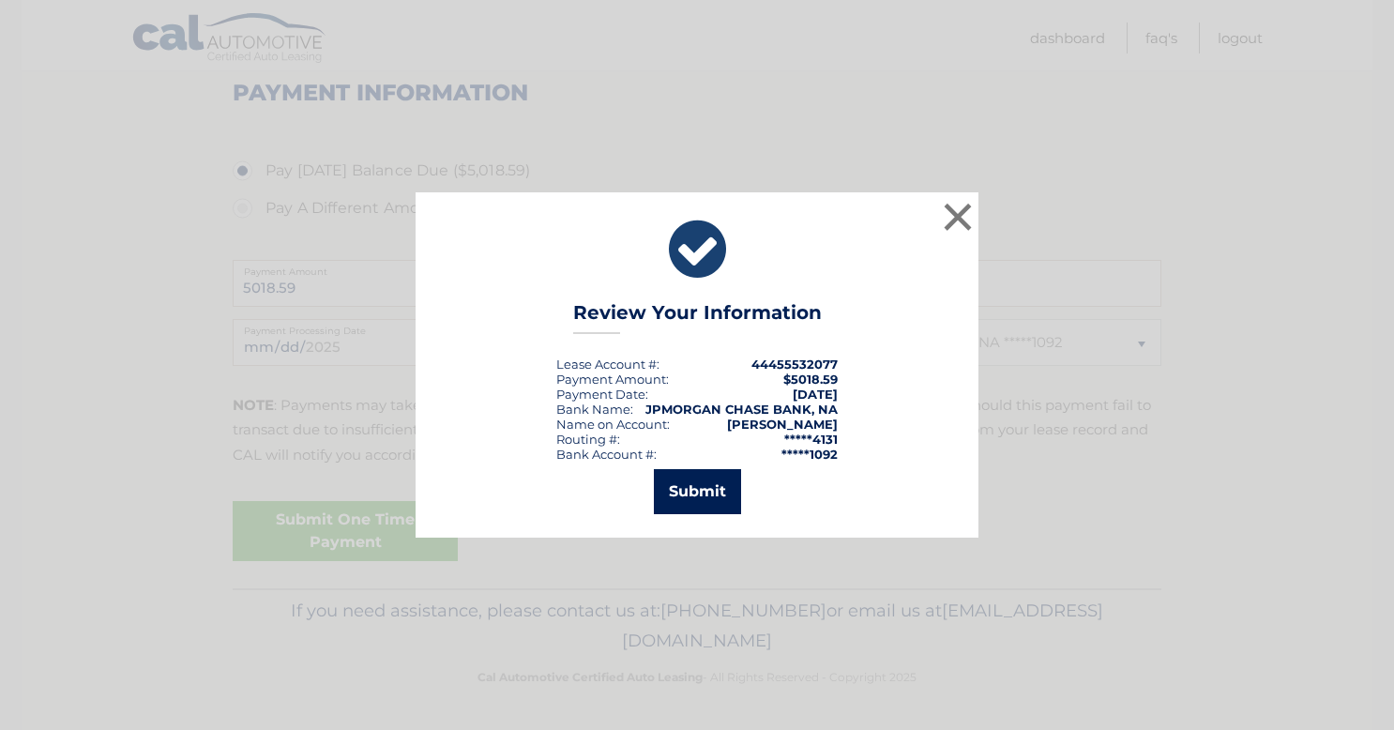
click at [724, 500] on button "Submit" at bounding box center [697, 491] width 87 height 45
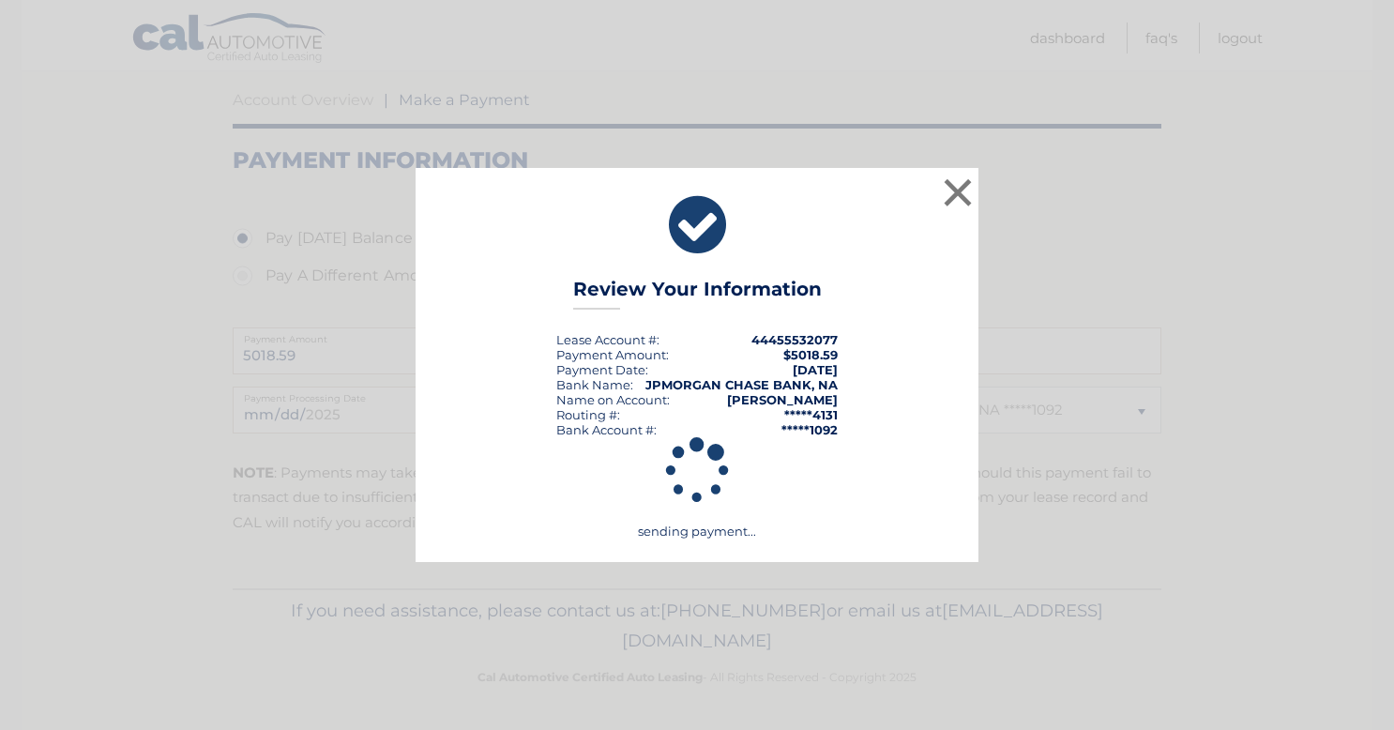
scroll to position [174, 0]
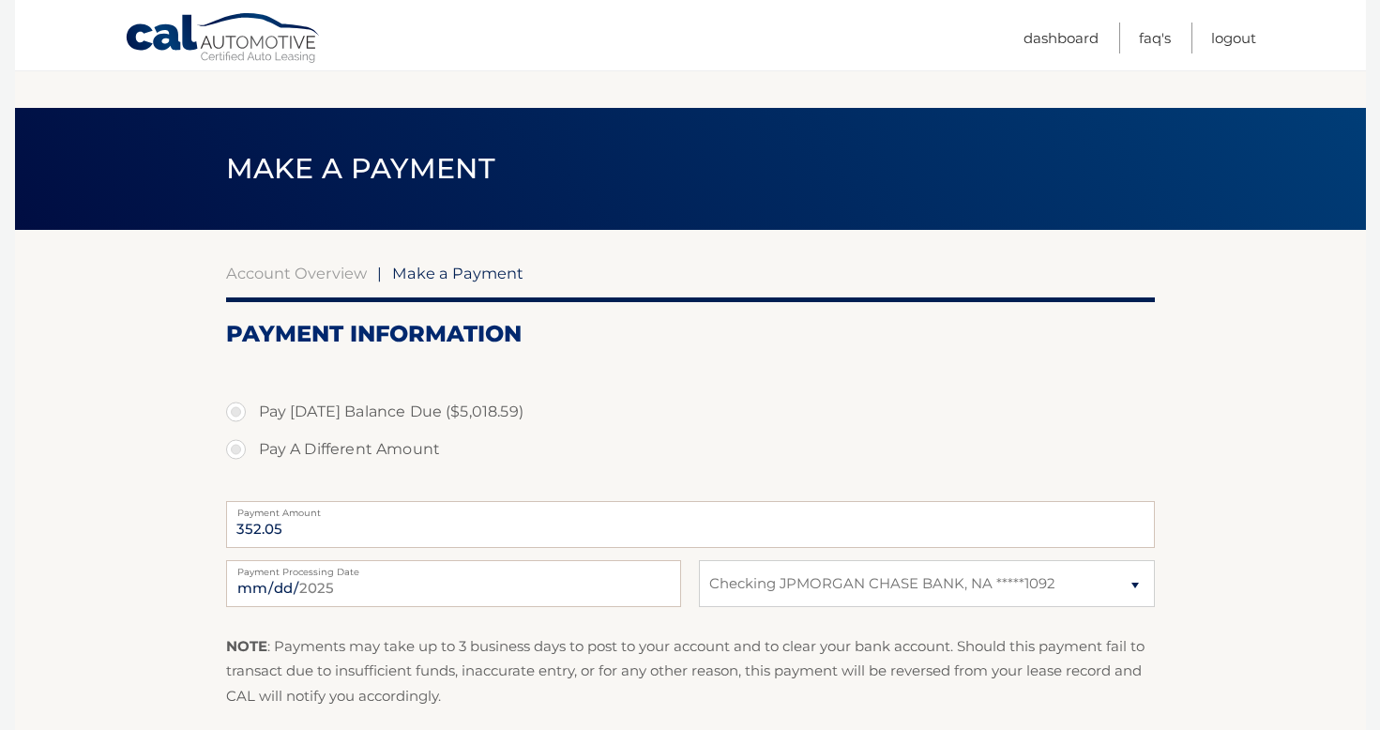
select select "ZWViMTQ1YTktMzYxNi00YjQ1LTg3YTYtNzZjZDBjOTRhN2U1"
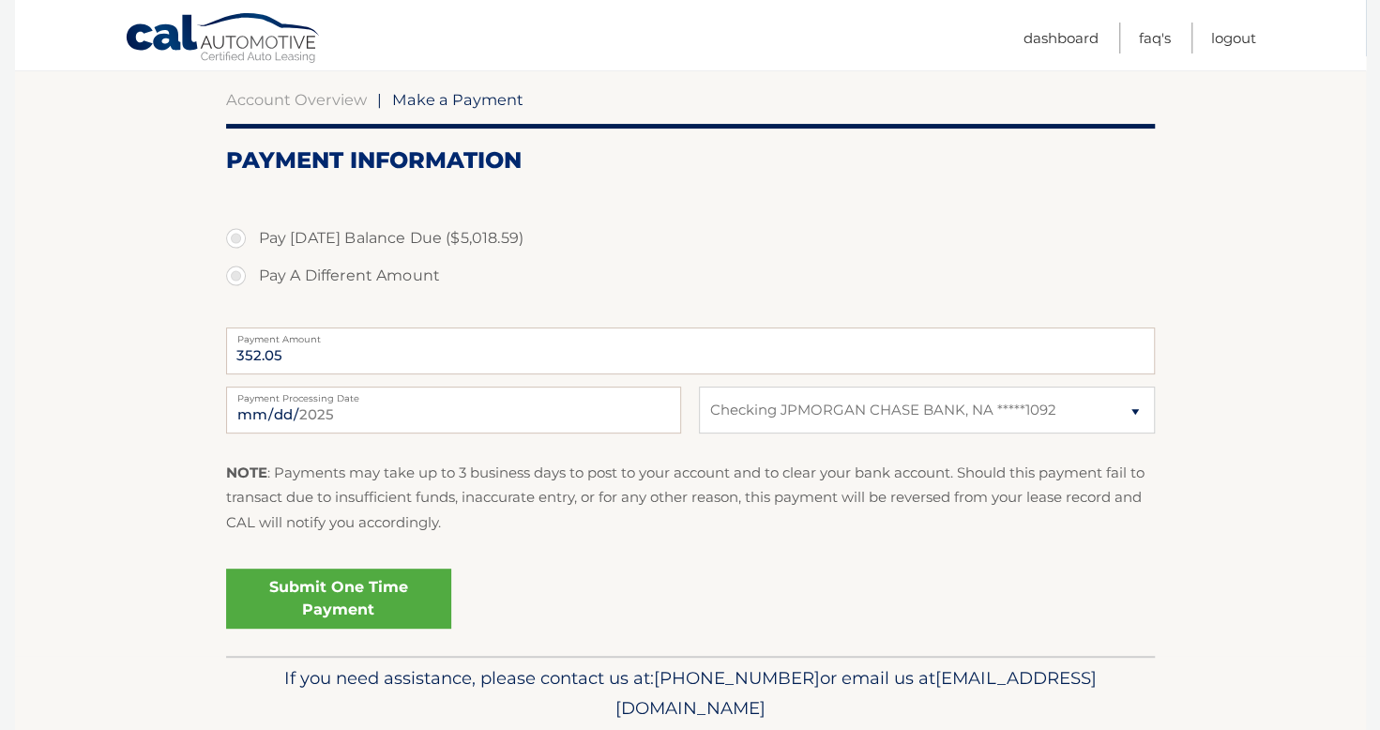
click at [946, 188] on fieldset "Pay Today's Balance Due ($5,018.59) Pay A Different Amount 352.05 Payment Amoun…" at bounding box center [690, 420] width 929 height 469
click at [867, 225] on label "Pay [DATE] Balance Due ($5,018.59)" at bounding box center [690, 239] width 929 height 38
click at [252, 225] on input "Pay [DATE] Balance Due ($5,018.59)" at bounding box center [243, 235] width 19 height 30
radio input "true"
type input "5018.59"
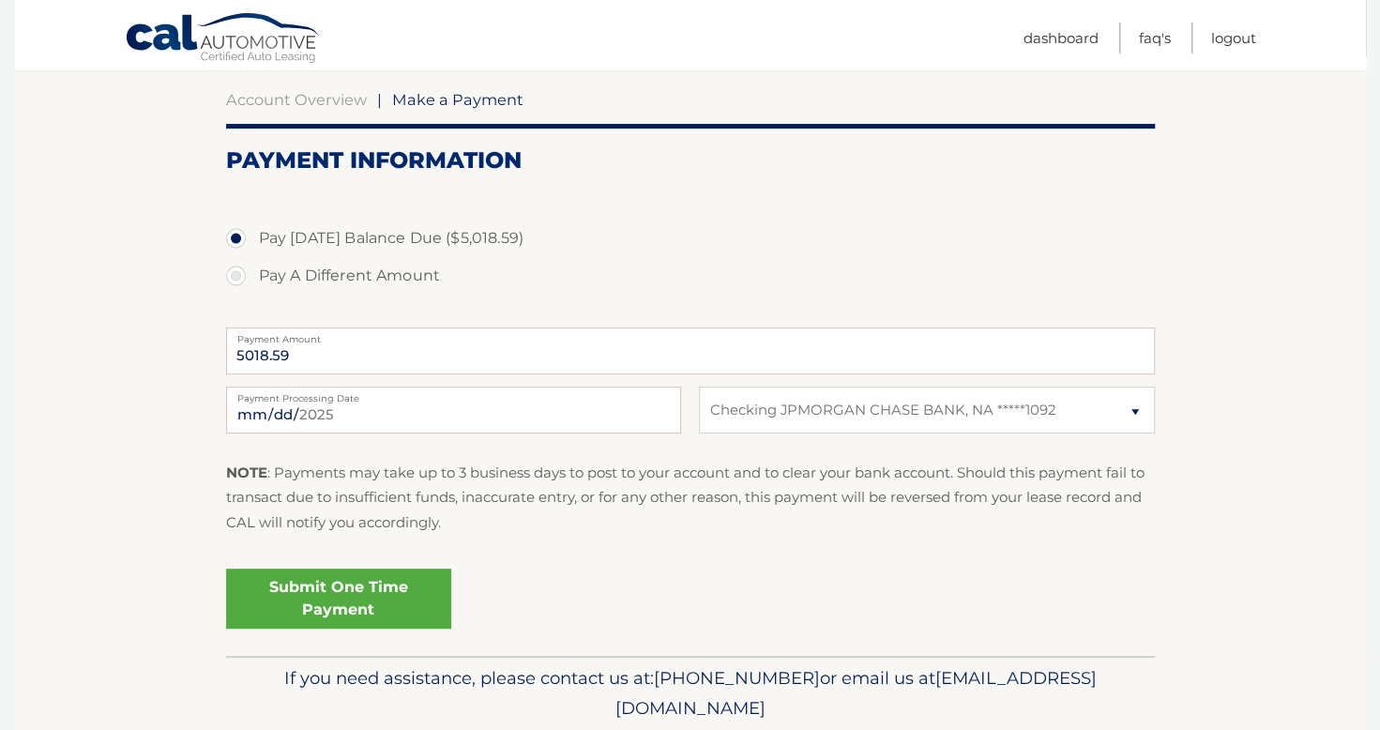
click at [360, 593] on link "Submit One Time Payment" at bounding box center [338, 599] width 225 height 60
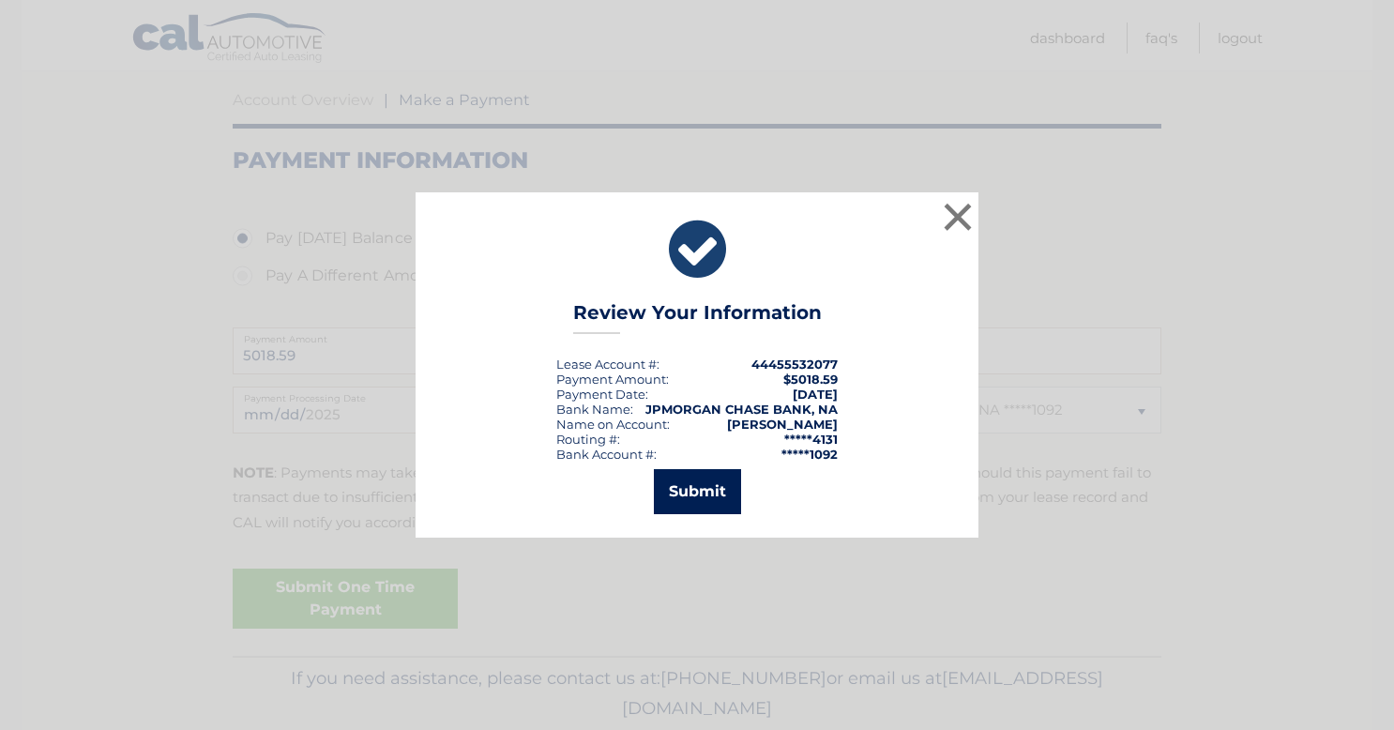
click at [714, 493] on button "Submit" at bounding box center [697, 491] width 87 height 45
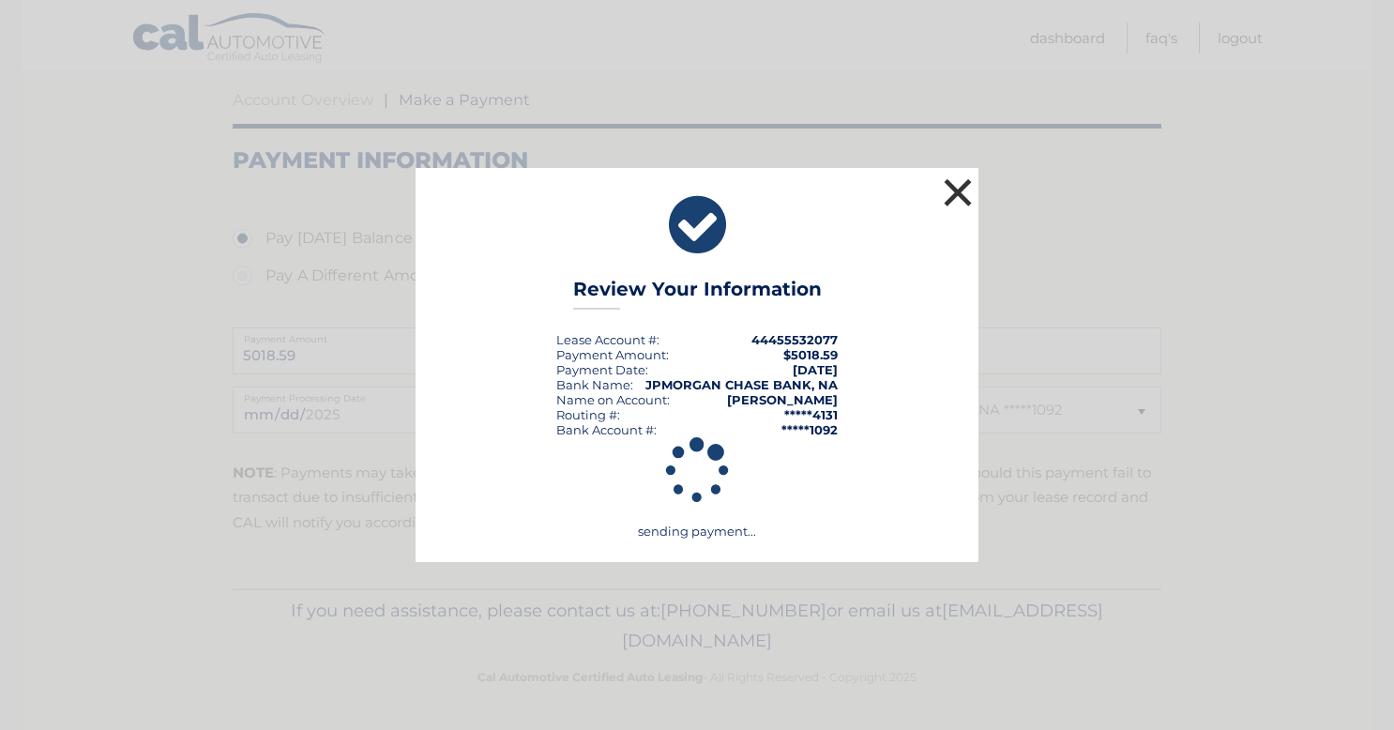
click at [953, 178] on button "×" at bounding box center [958, 193] width 38 height 38
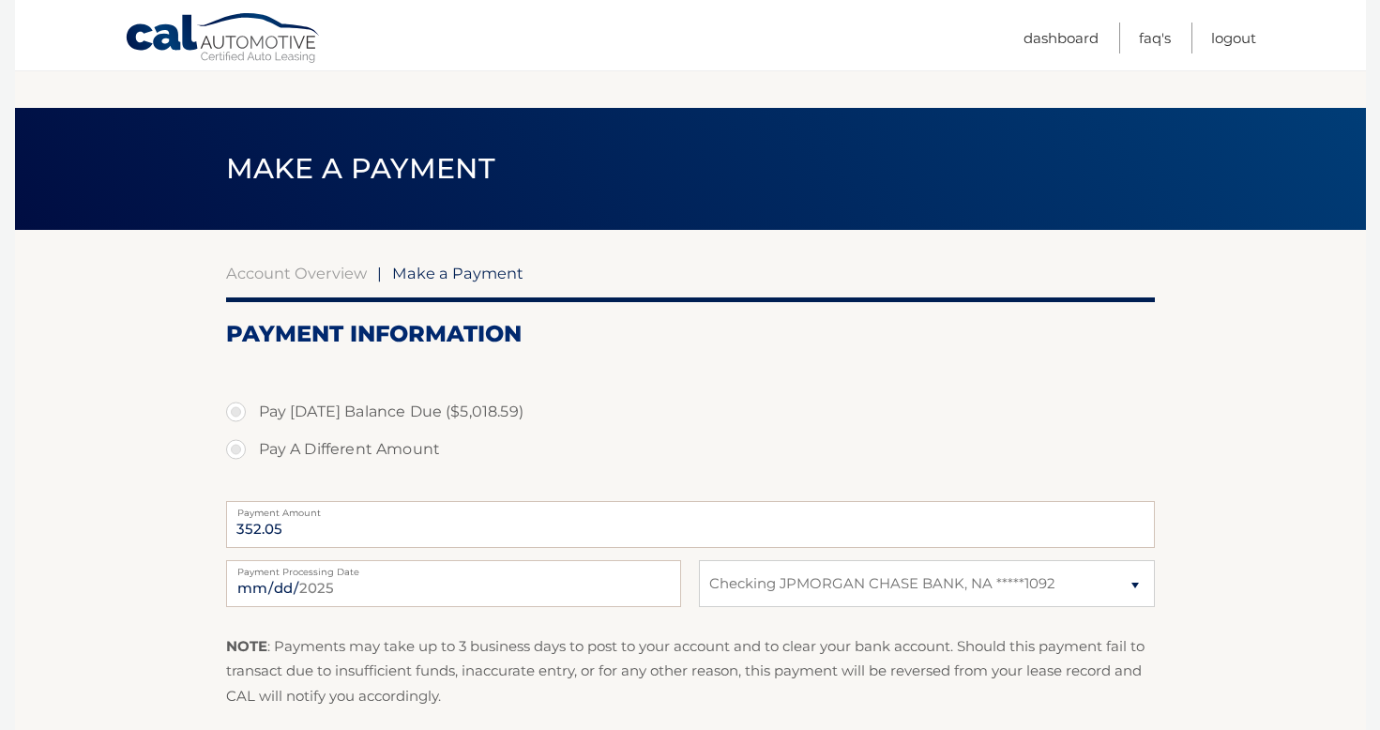
select select "ZWViMTQ1YTktMzYxNi00YjQ1LTg3YTYtNzZjZDBjOTRhN2U1"
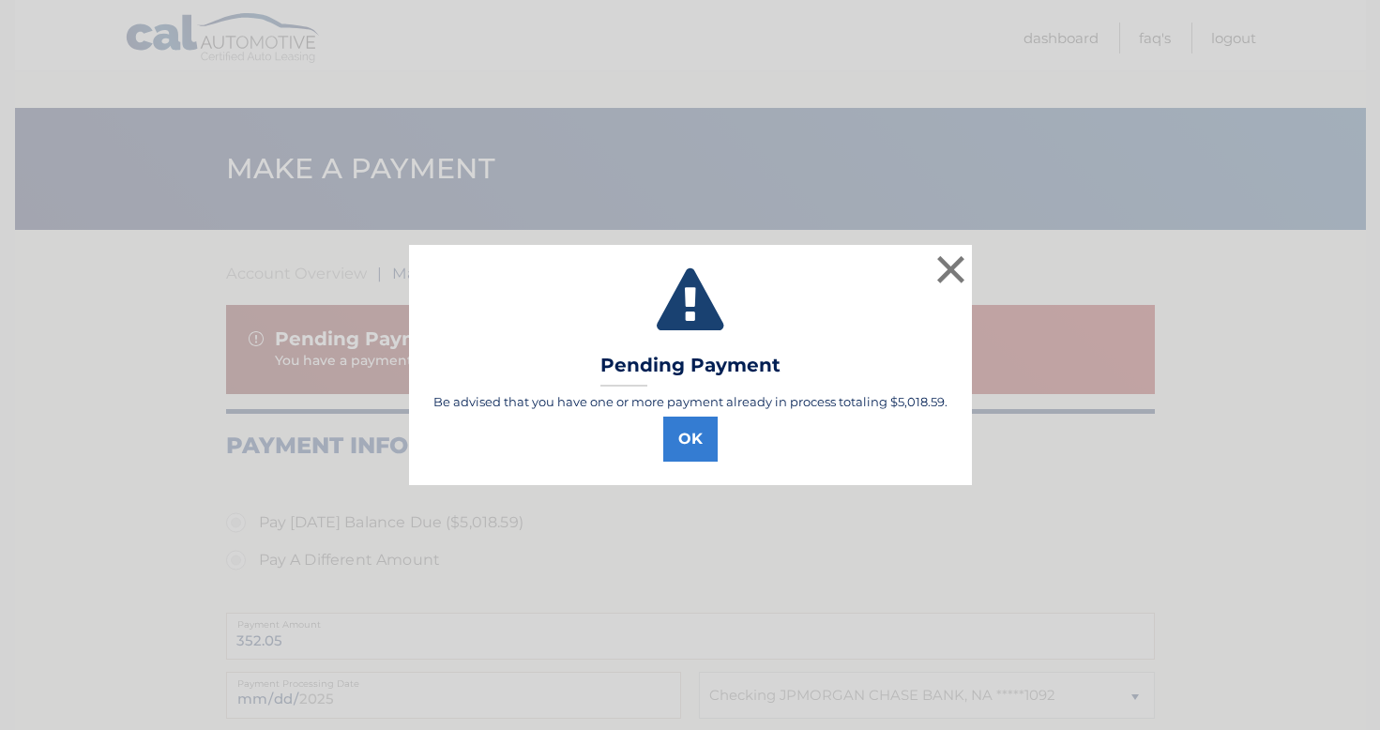
select select "ZWViMTQ1YTktMzYxNi00YjQ1LTg3YTYtNzZjZDBjOTRhN2U1"
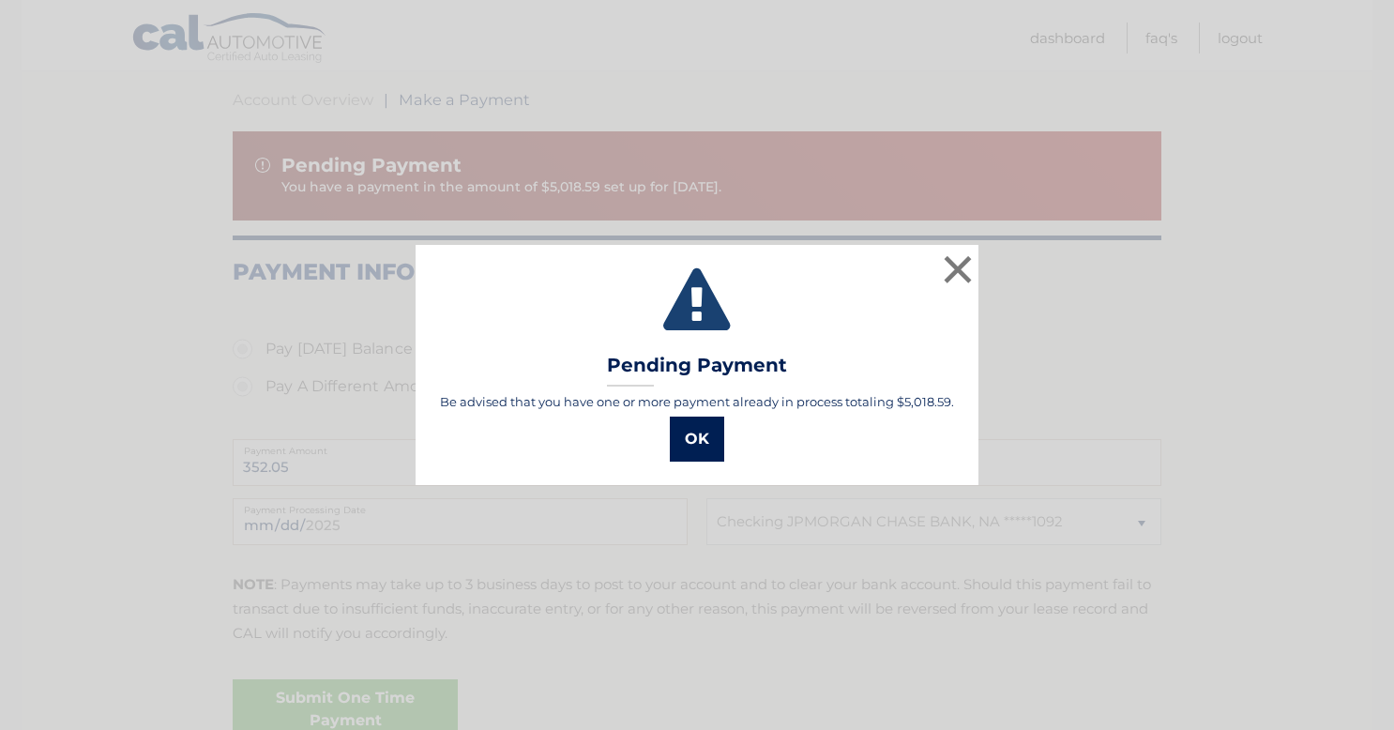
click at [703, 422] on button "OK" at bounding box center [697, 439] width 54 height 45
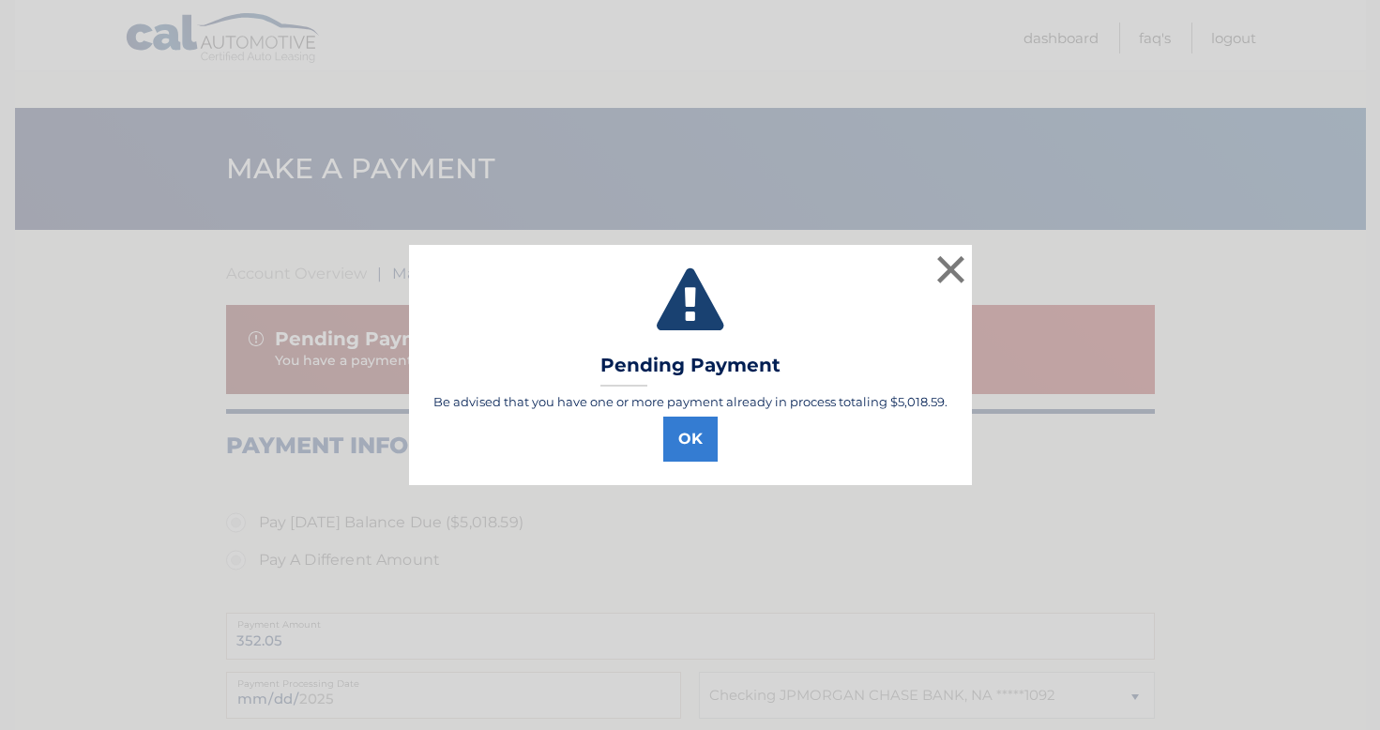
select select "ZWViMTQ1YTktMzYxNi00YjQ1LTg3YTYtNzZjZDBjOTRhN2U1"
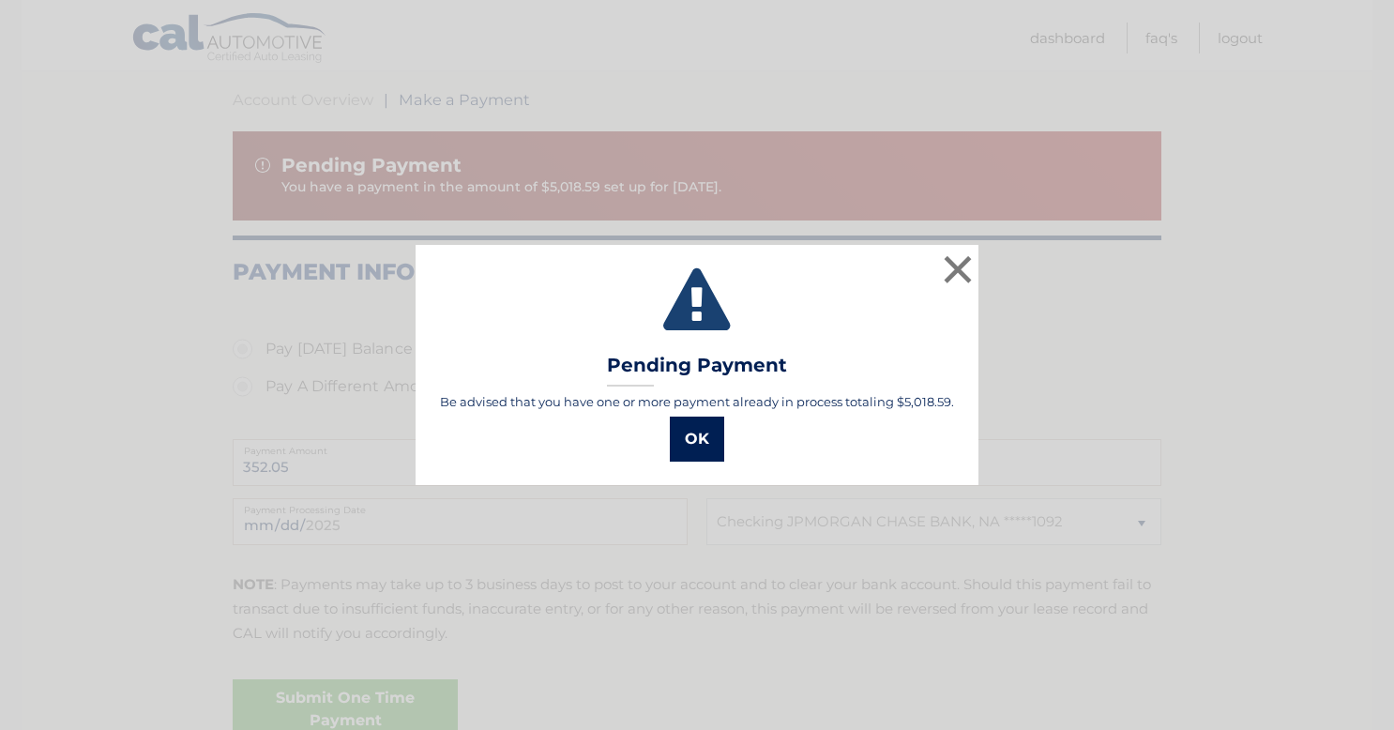
click at [715, 437] on button "OK" at bounding box center [697, 439] width 54 height 45
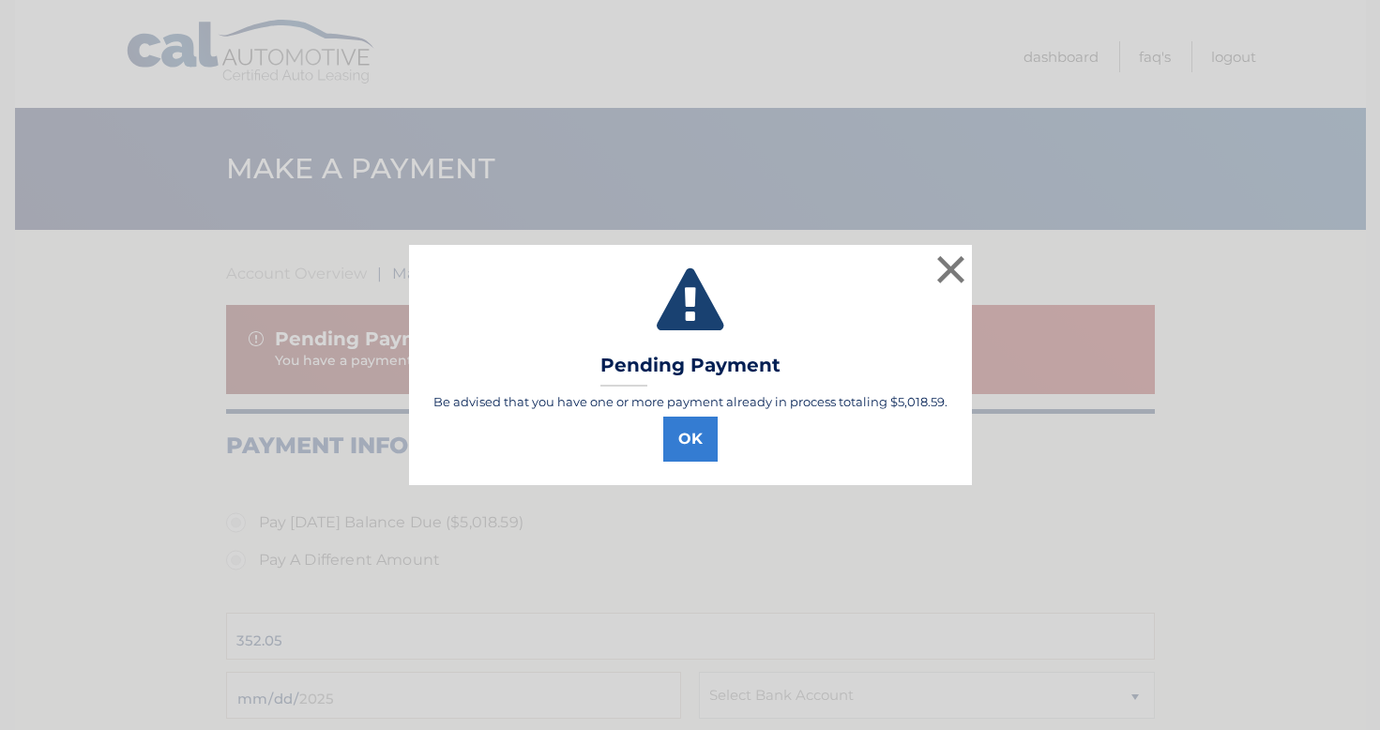
scroll to position [174, 0]
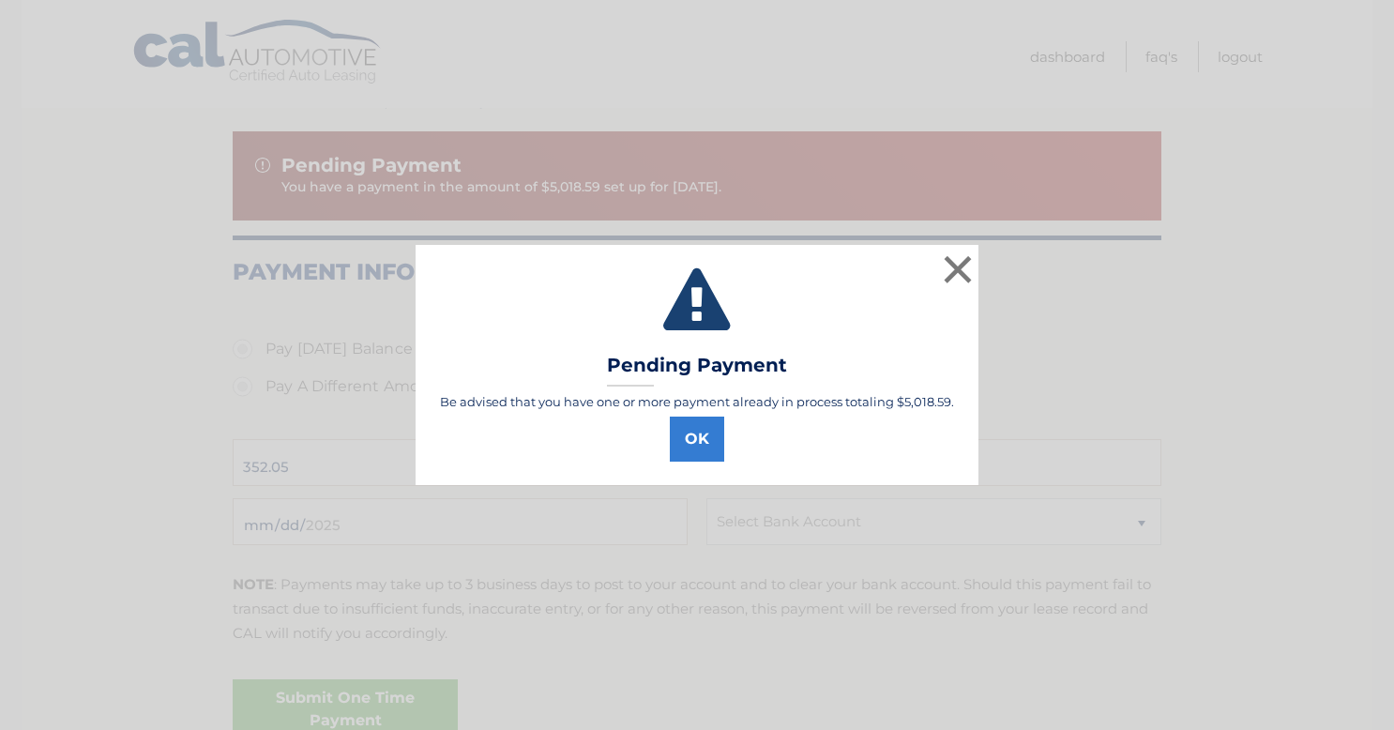
select select "ZWViMTQ1YTktMzYxNi00YjQ1LTg3YTYtNzZjZDBjOTRhN2U1"
click at [694, 430] on button "OK" at bounding box center [697, 439] width 54 height 45
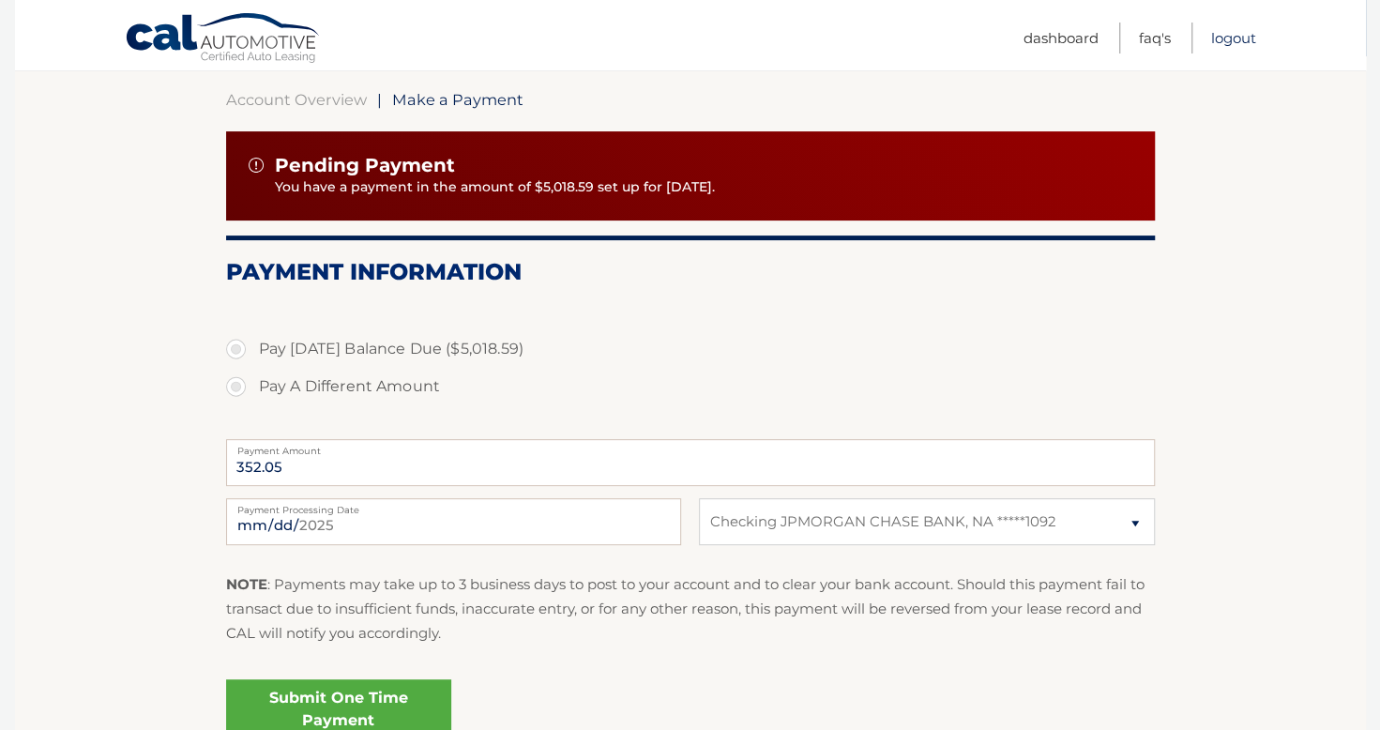
click at [1232, 39] on link "Logout" at bounding box center [1233, 38] width 45 height 31
